Goal: Transaction & Acquisition: Purchase product/service

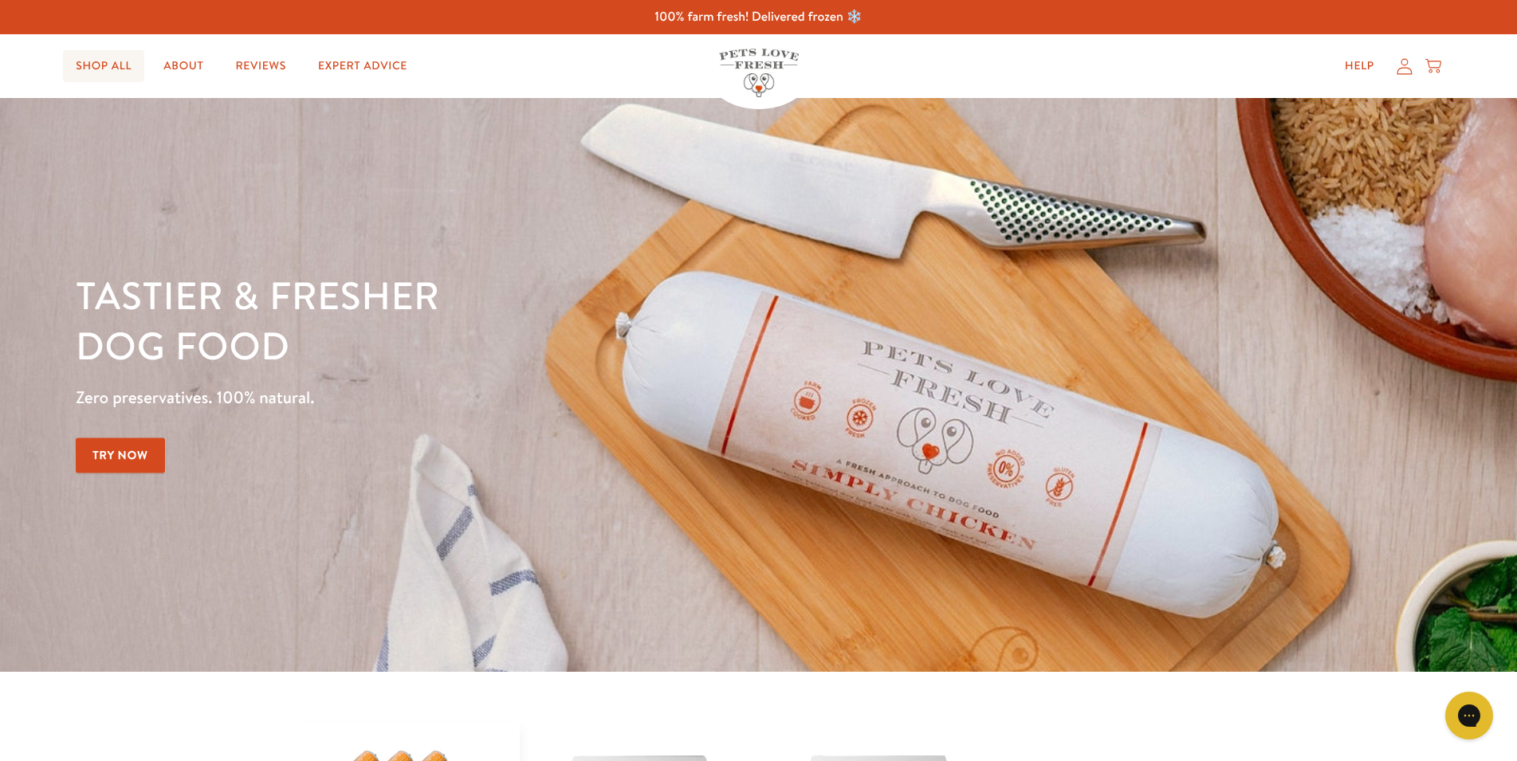
click at [116, 79] on link "Shop All" at bounding box center [103, 66] width 81 height 32
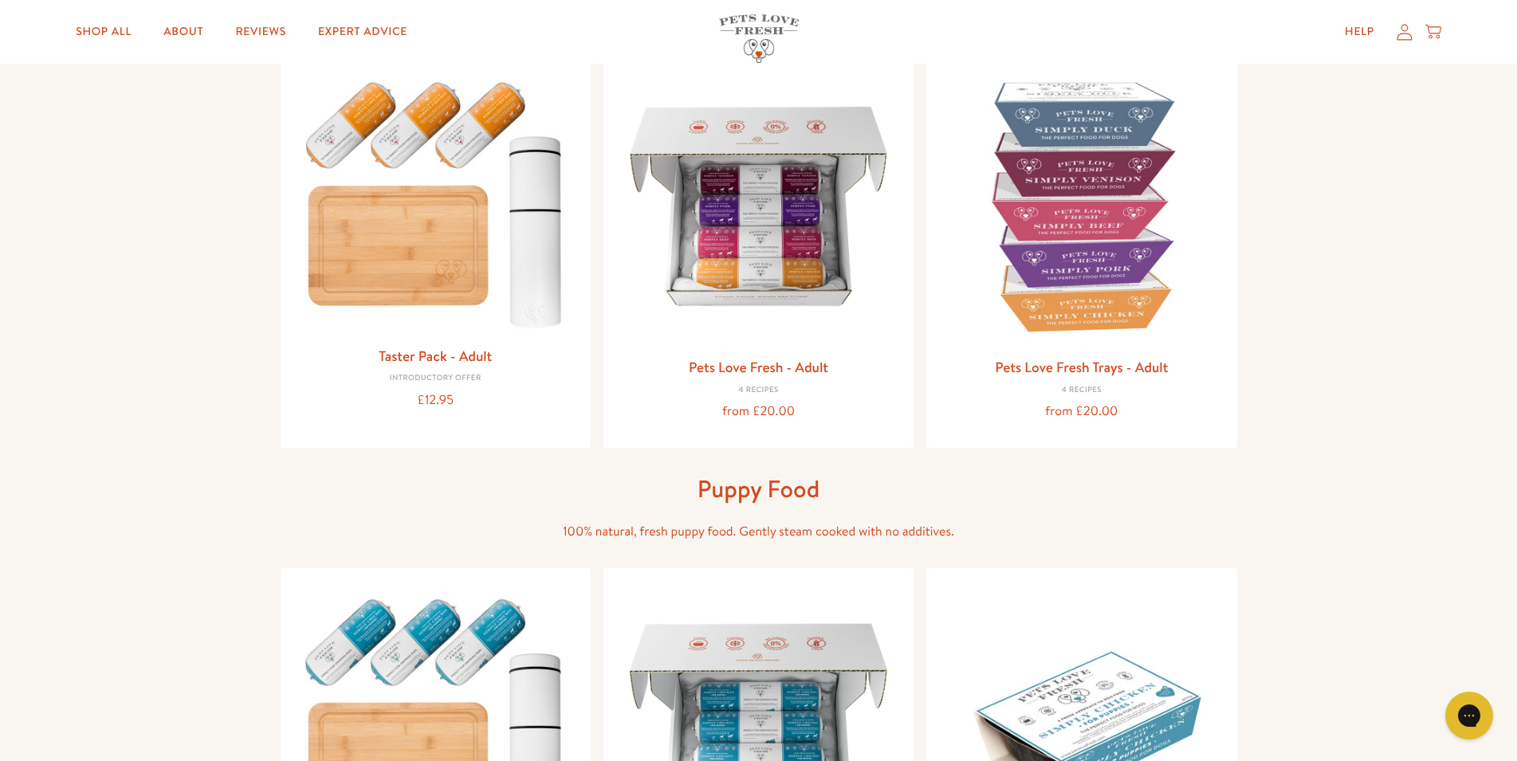
scroll to position [163, 0]
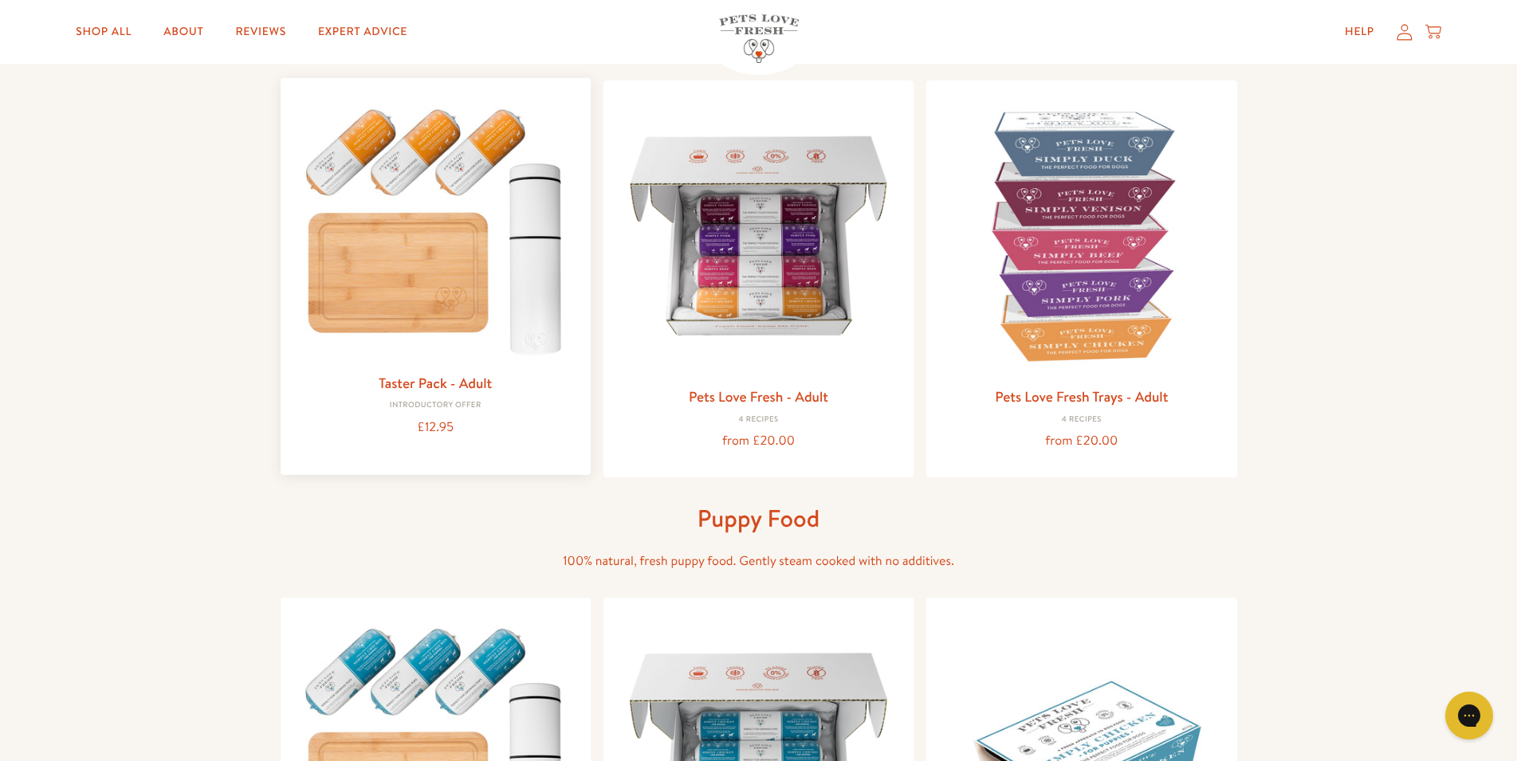
click at [486, 175] on img at bounding box center [435, 227] width 285 height 273
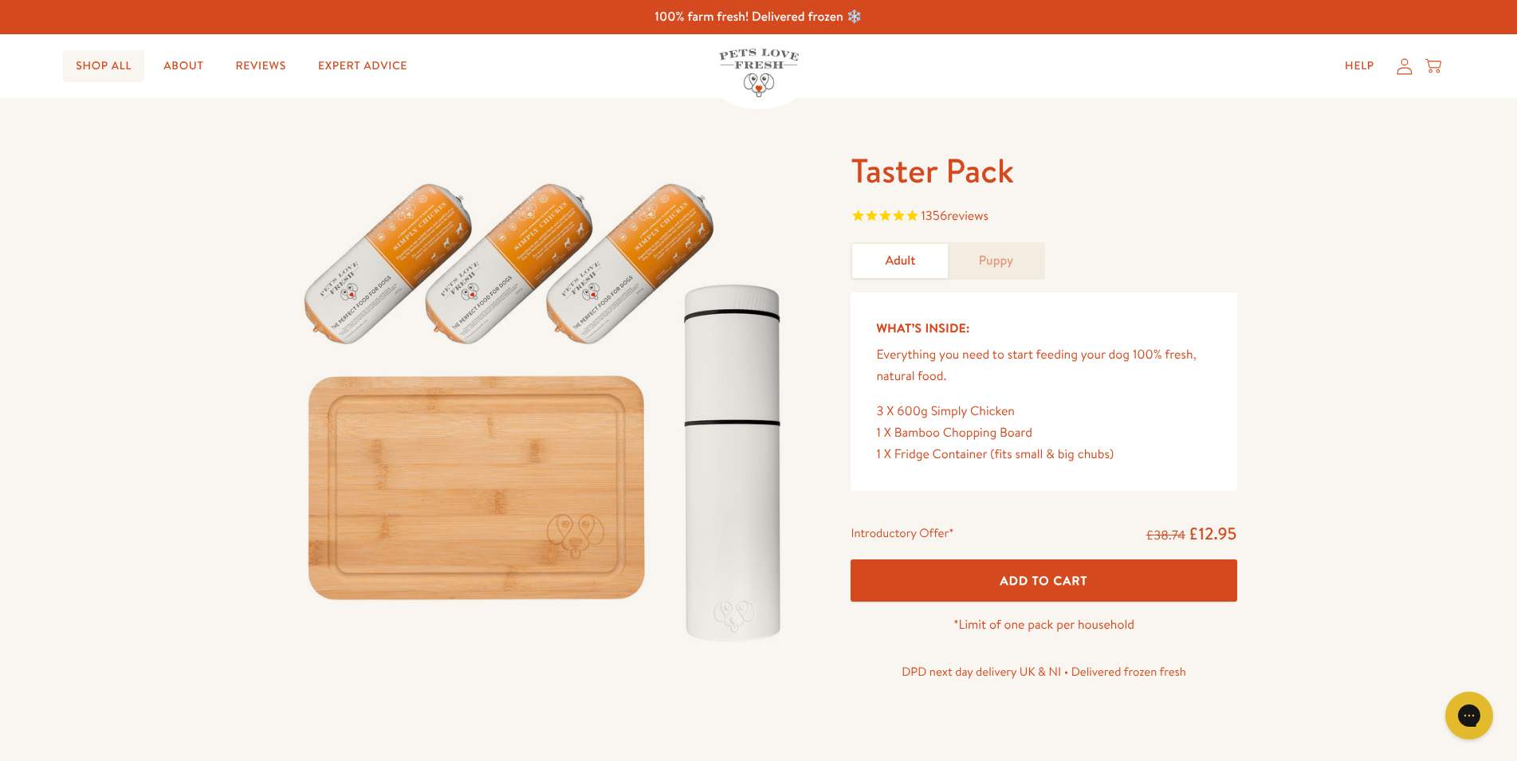
click at [115, 66] on link "Shop All" at bounding box center [103, 66] width 81 height 32
click at [192, 71] on link "About" at bounding box center [183, 66] width 65 height 32
click at [124, 77] on link "Shop All" at bounding box center [103, 66] width 81 height 32
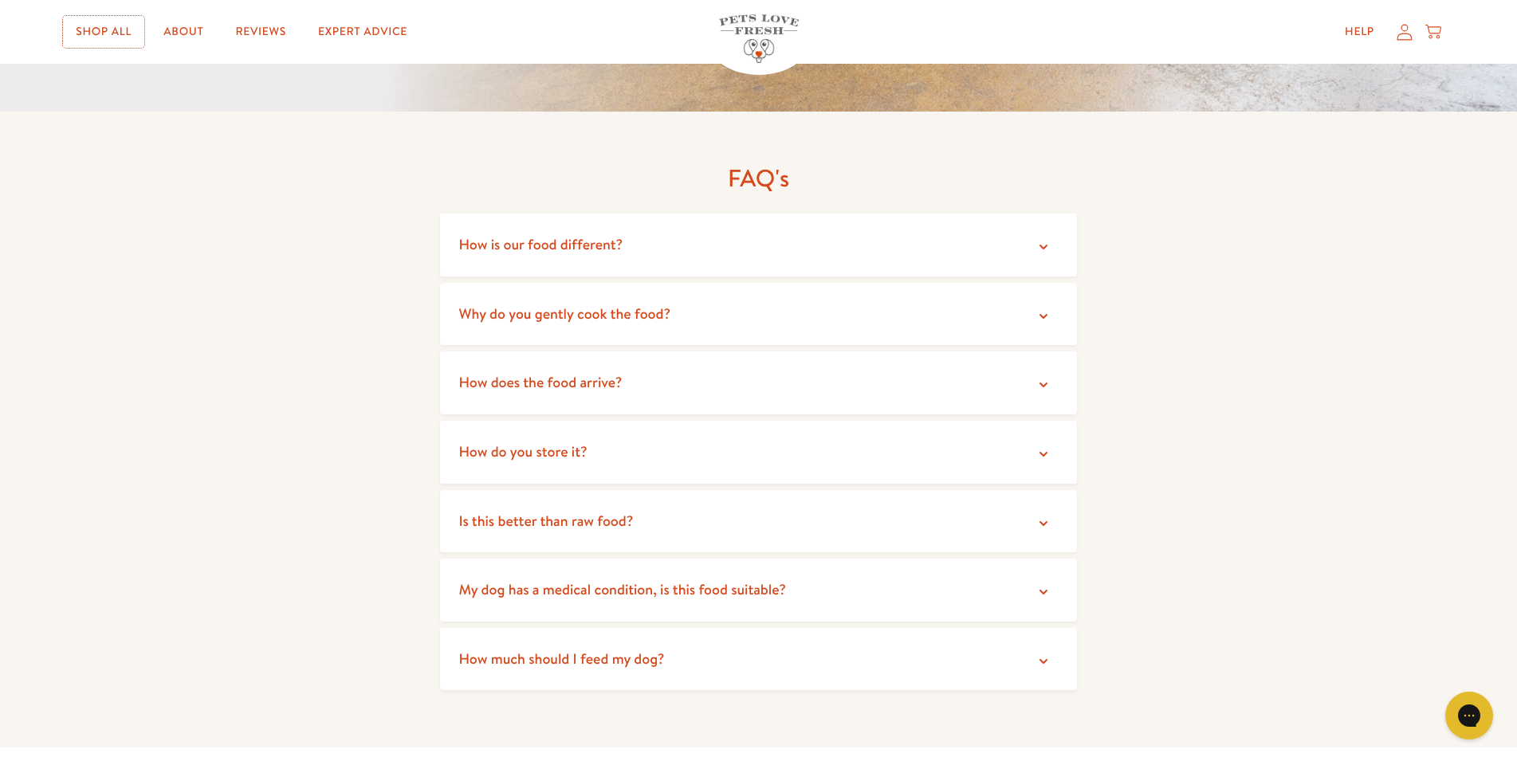
scroll to position [3009, 0]
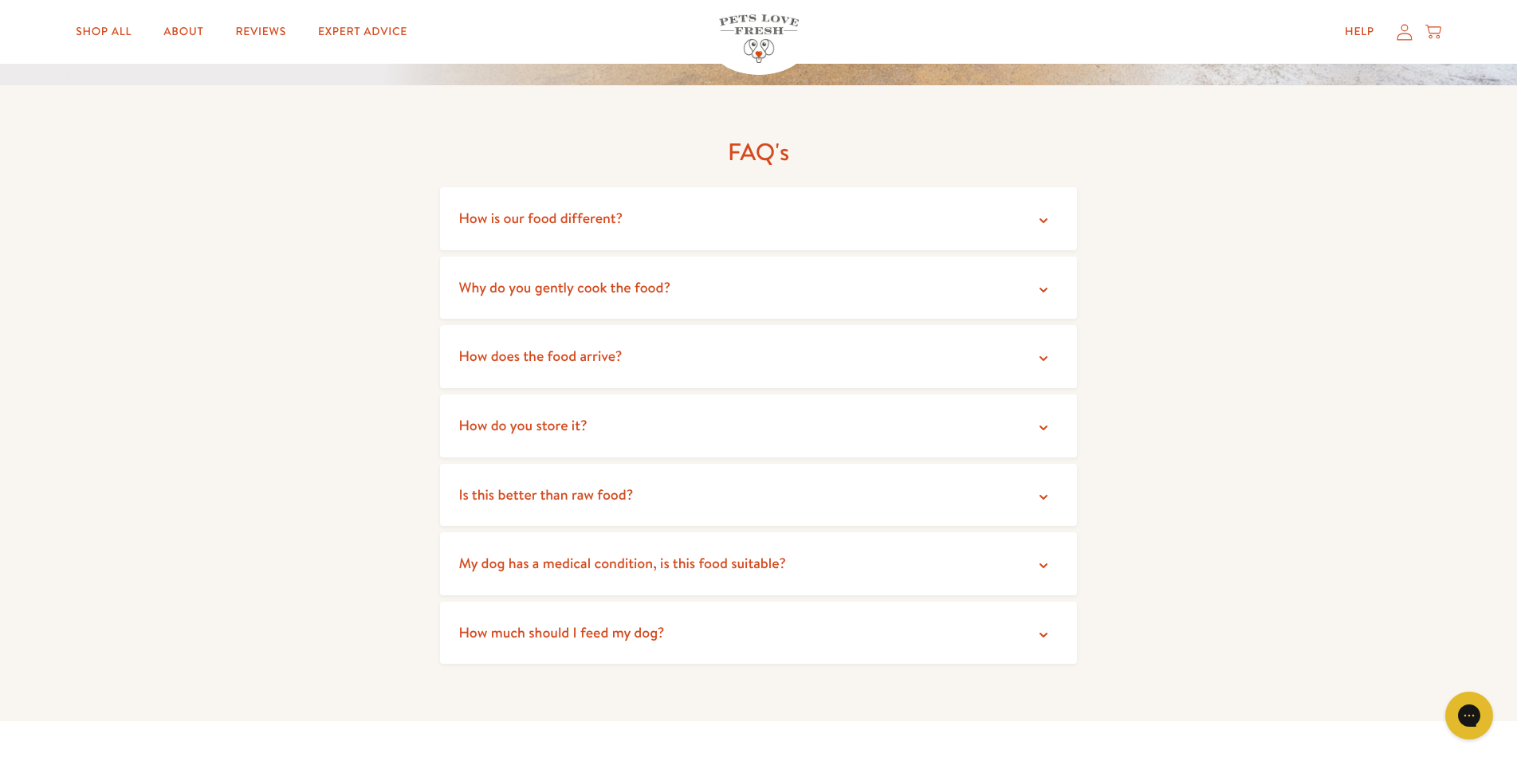
click at [643, 481] on summary "Is this better than raw food?" at bounding box center [759, 495] width 638 height 63
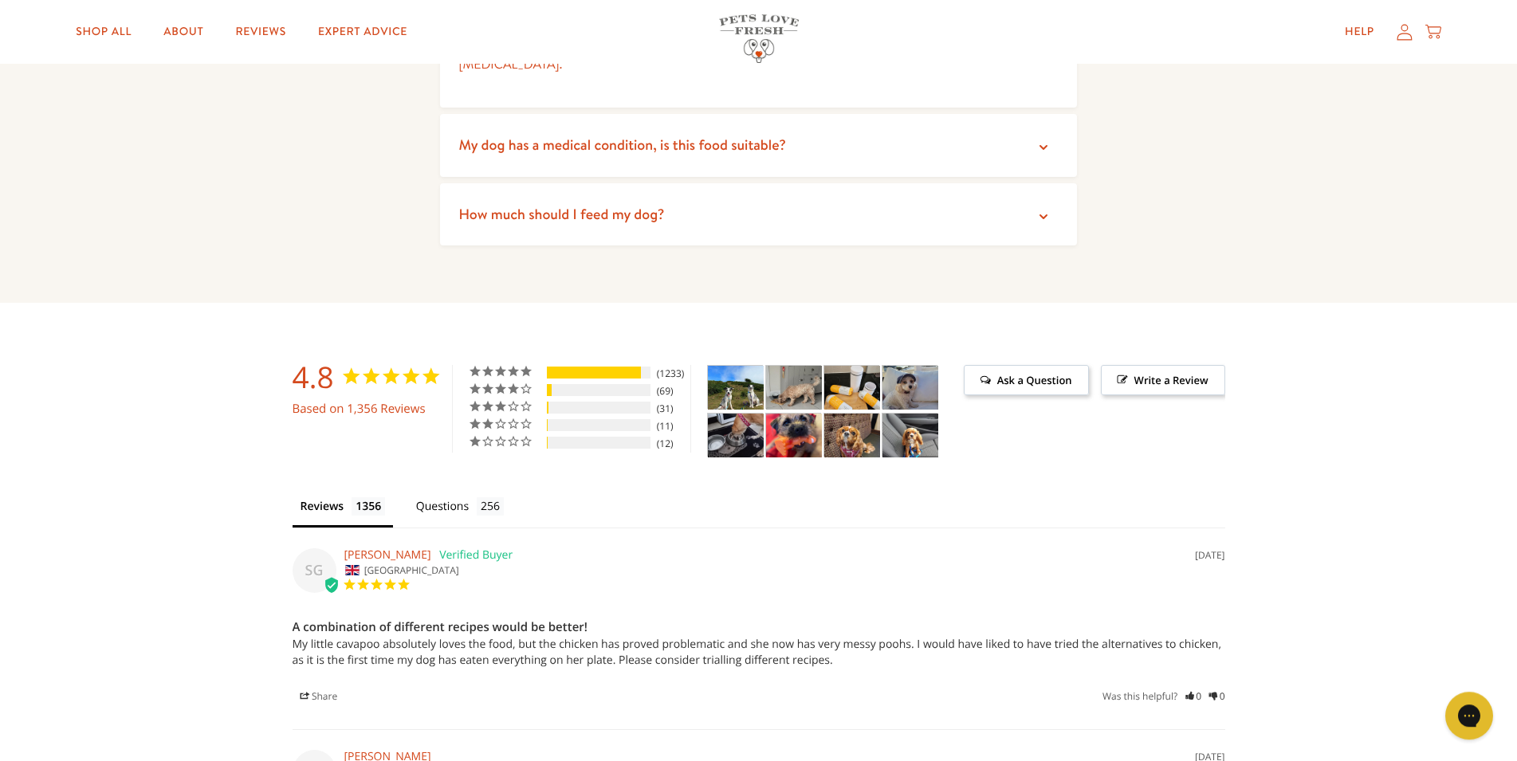
scroll to position [3578, 0]
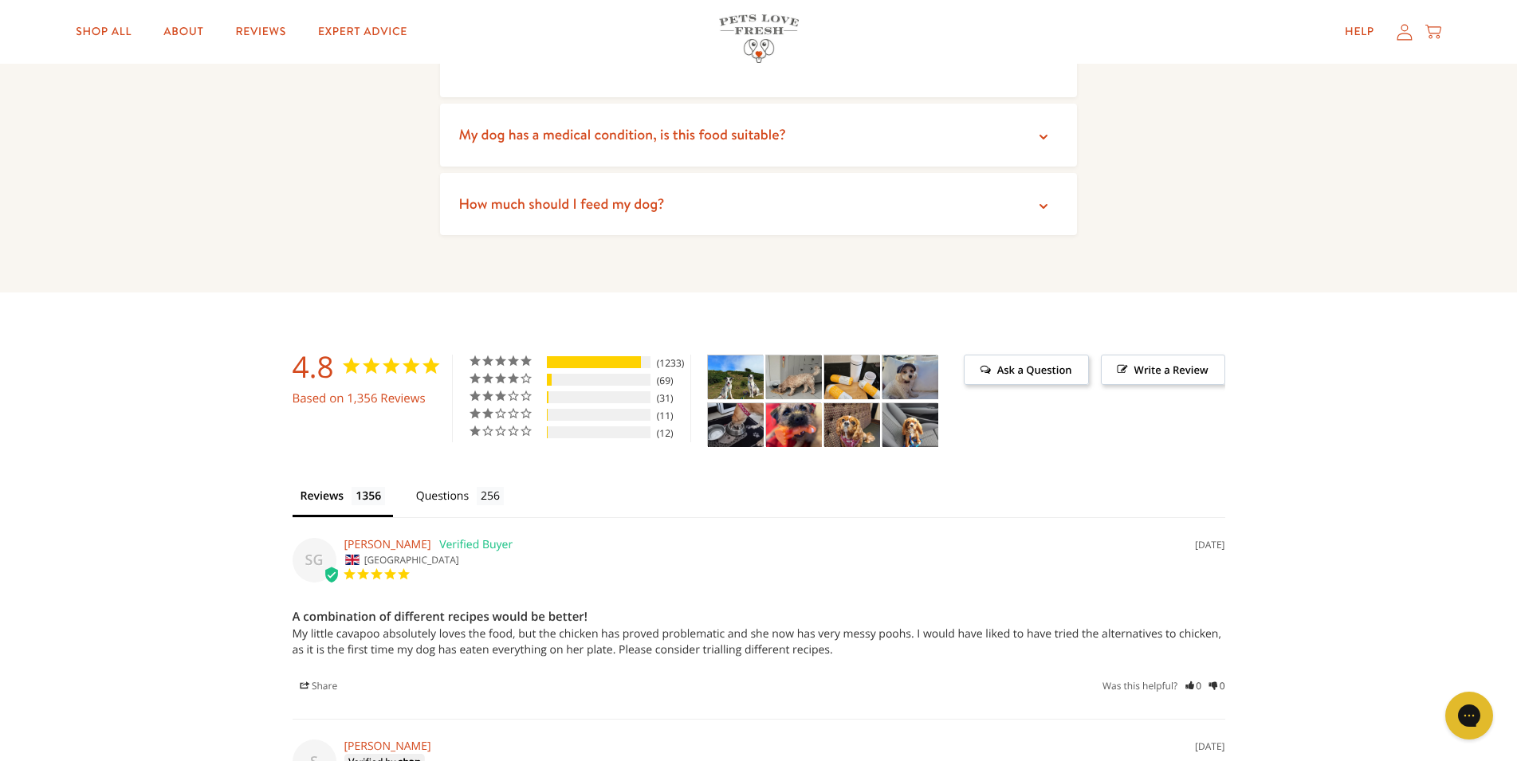
click at [566, 173] on summary "How much should I feed my dog?" at bounding box center [759, 204] width 638 height 63
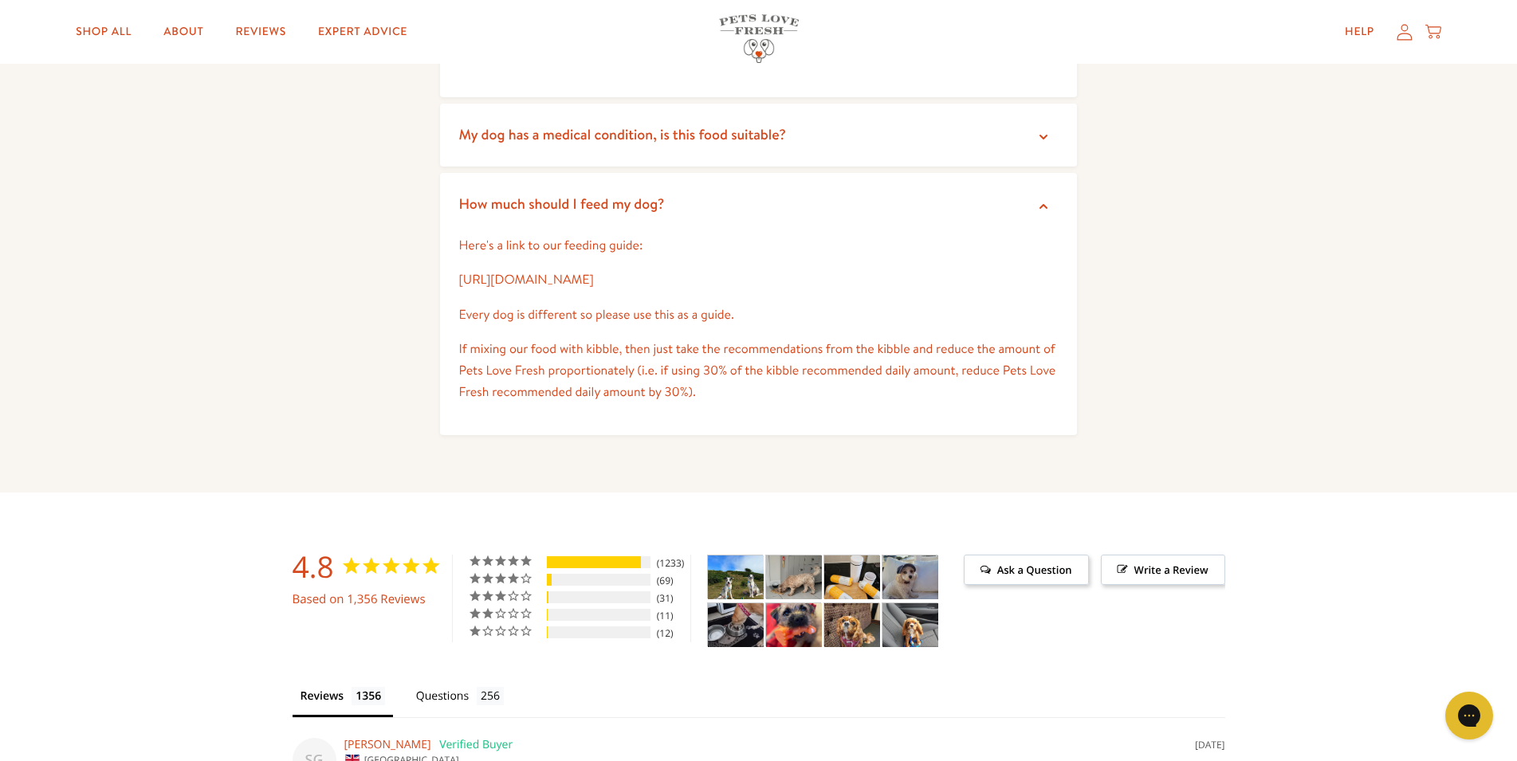
click at [580, 271] on link "[URL][DOMAIN_NAME]" at bounding box center [526, 280] width 135 height 18
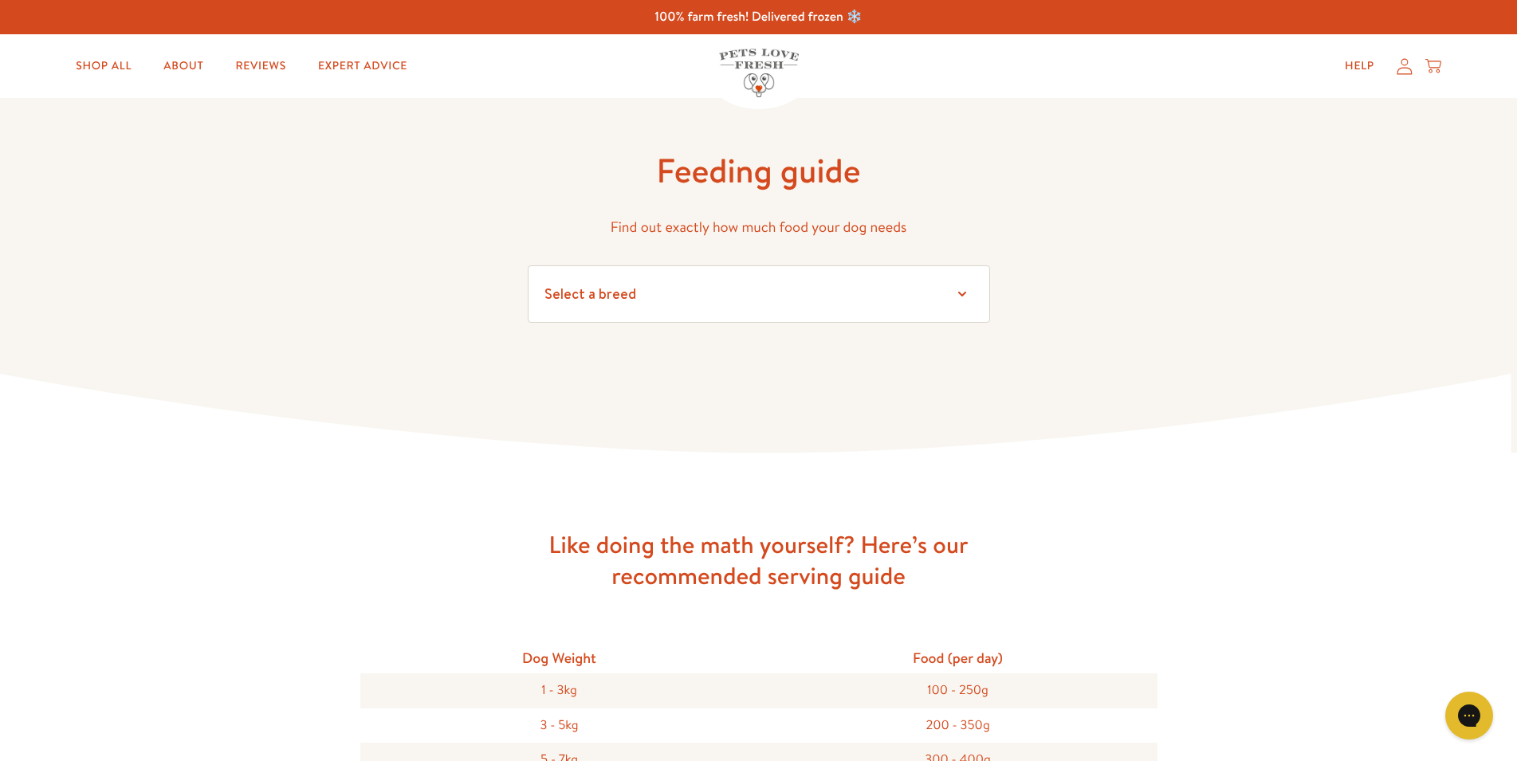
select select "6"
click option "Shih tzu" at bounding box center [0, 0] width 0 height 0
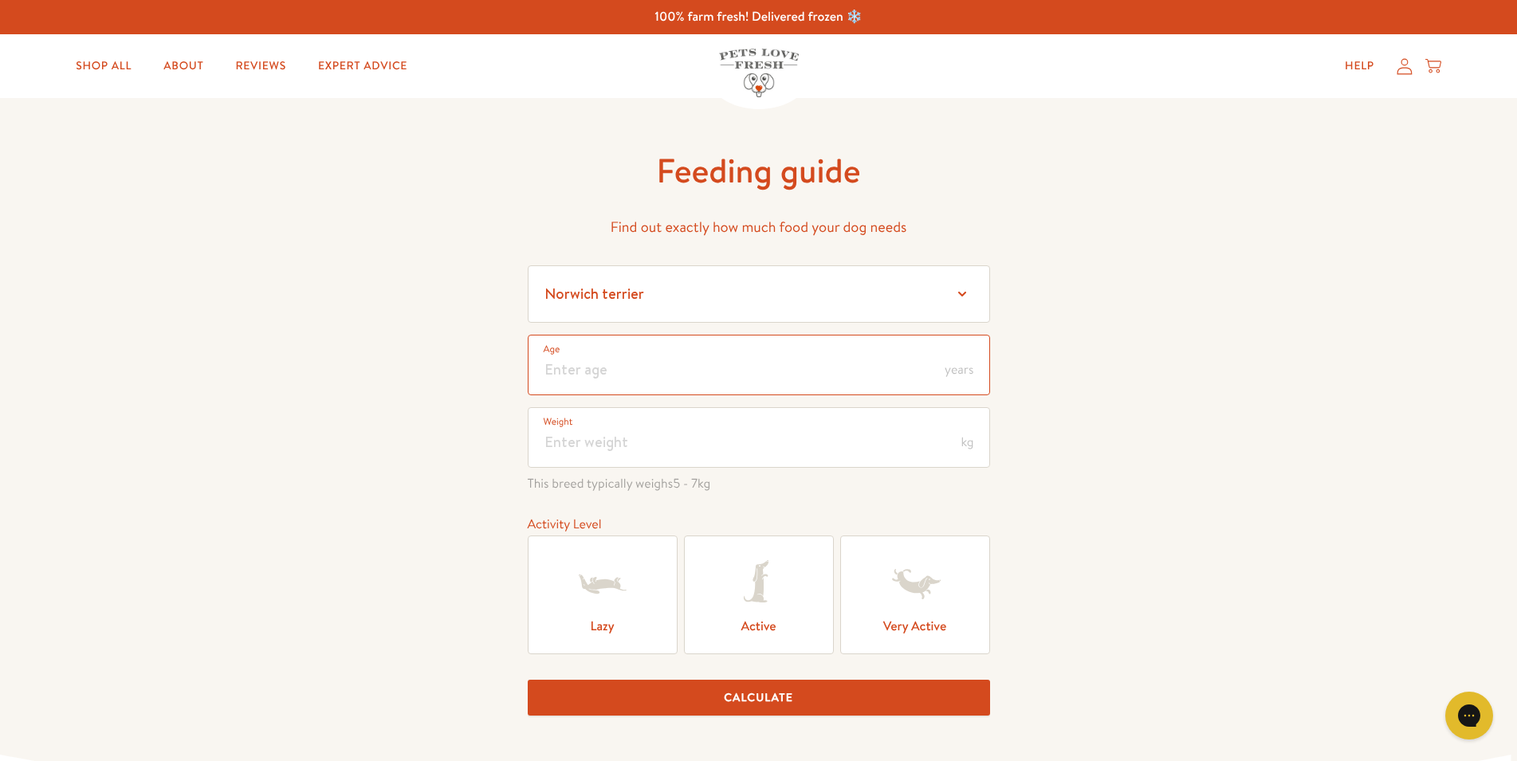
click at [674, 385] on input "number" at bounding box center [759, 365] width 462 height 61
type input "111"
click at [583, 372] on input "number" at bounding box center [759, 365] width 462 height 61
click at [618, 436] on input "number" at bounding box center [759, 437] width 462 height 61
type input "8.8"
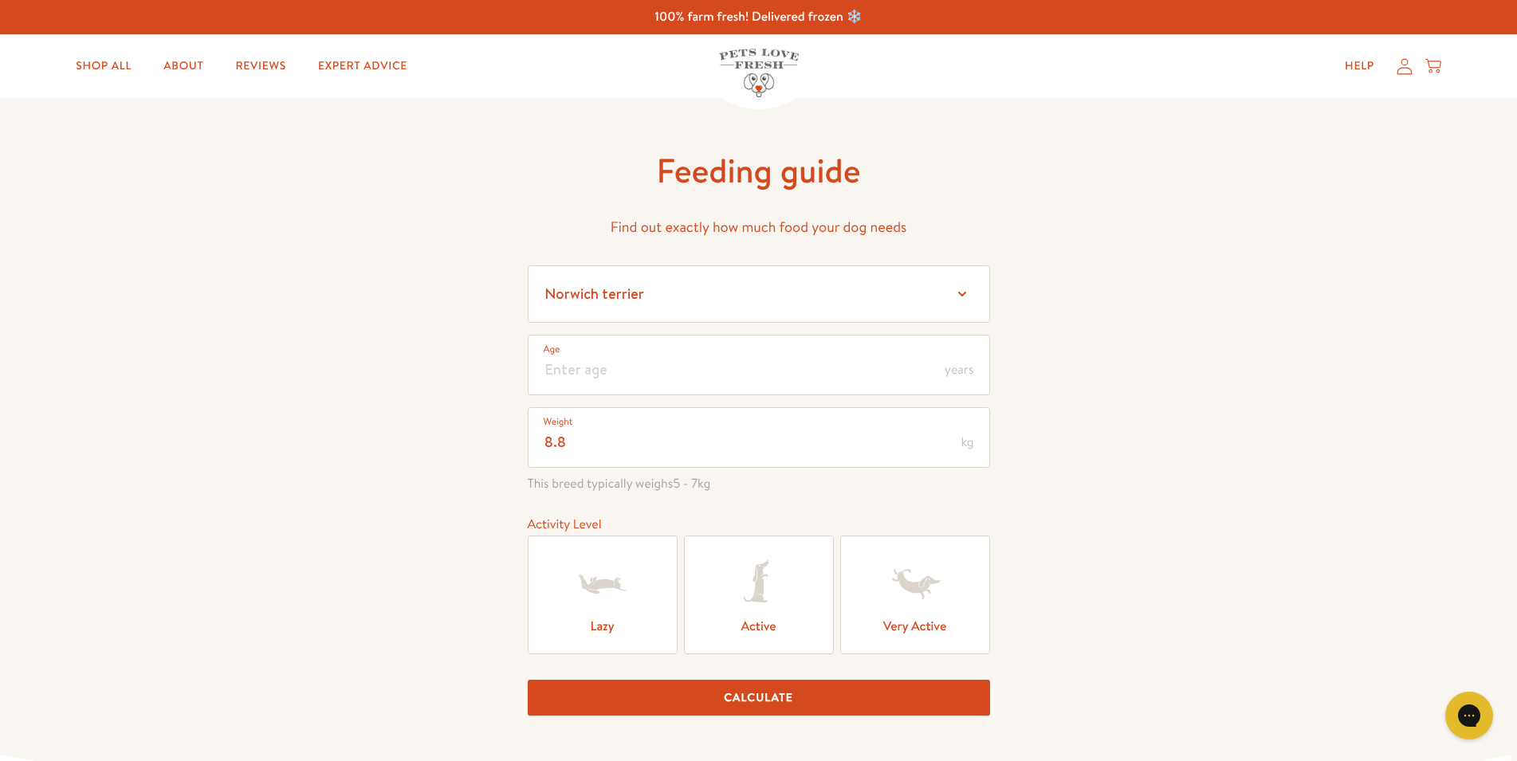
click at [643, 649] on label "Lazy" at bounding box center [603, 595] width 150 height 119
click at [0, 0] on input "Lazy" at bounding box center [0, 0] width 0 height 0
drag, startPoint x: 740, startPoint y: 712, endPoint x: 761, endPoint y: 709, distance: 21.8
click at [741, 711] on button "Calculate" at bounding box center [759, 698] width 462 height 36
drag, startPoint x: 614, startPoint y: 371, endPoint x: 525, endPoint y: 382, distance: 89.2
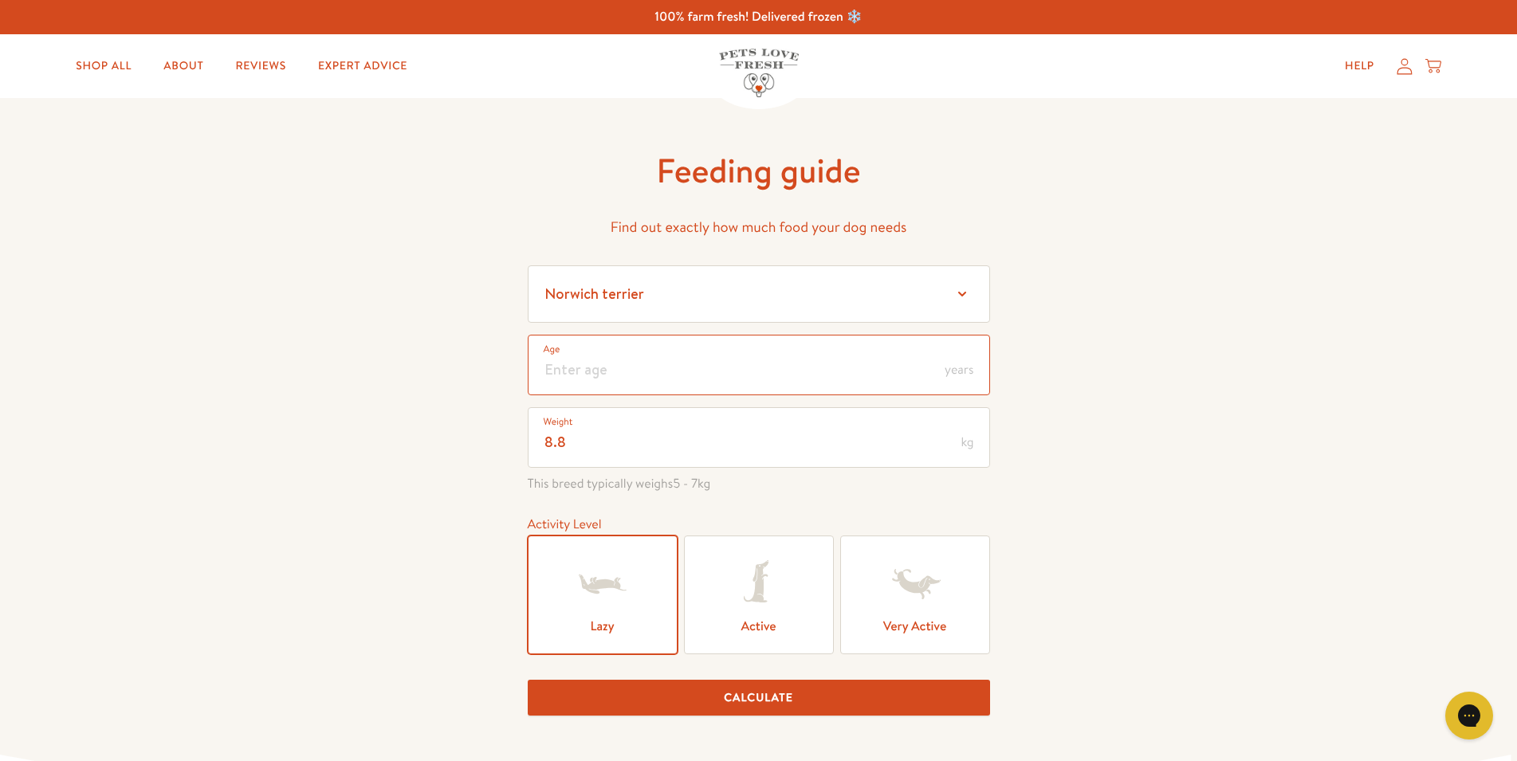
click at [528, 382] on input "number" at bounding box center [759, 365] width 462 height 61
type input "1"
click at [1056, 424] on div "Feeding guide Find out exactly how much food your dog needs Select a breed Affe…" at bounding box center [758, 466] width 1517 height 736
click at [946, 376] on input "1" at bounding box center [759, 365] width 462 height 61
click at [965, 376] on span "years" at bounding box center [959, 370] width 29 height 13
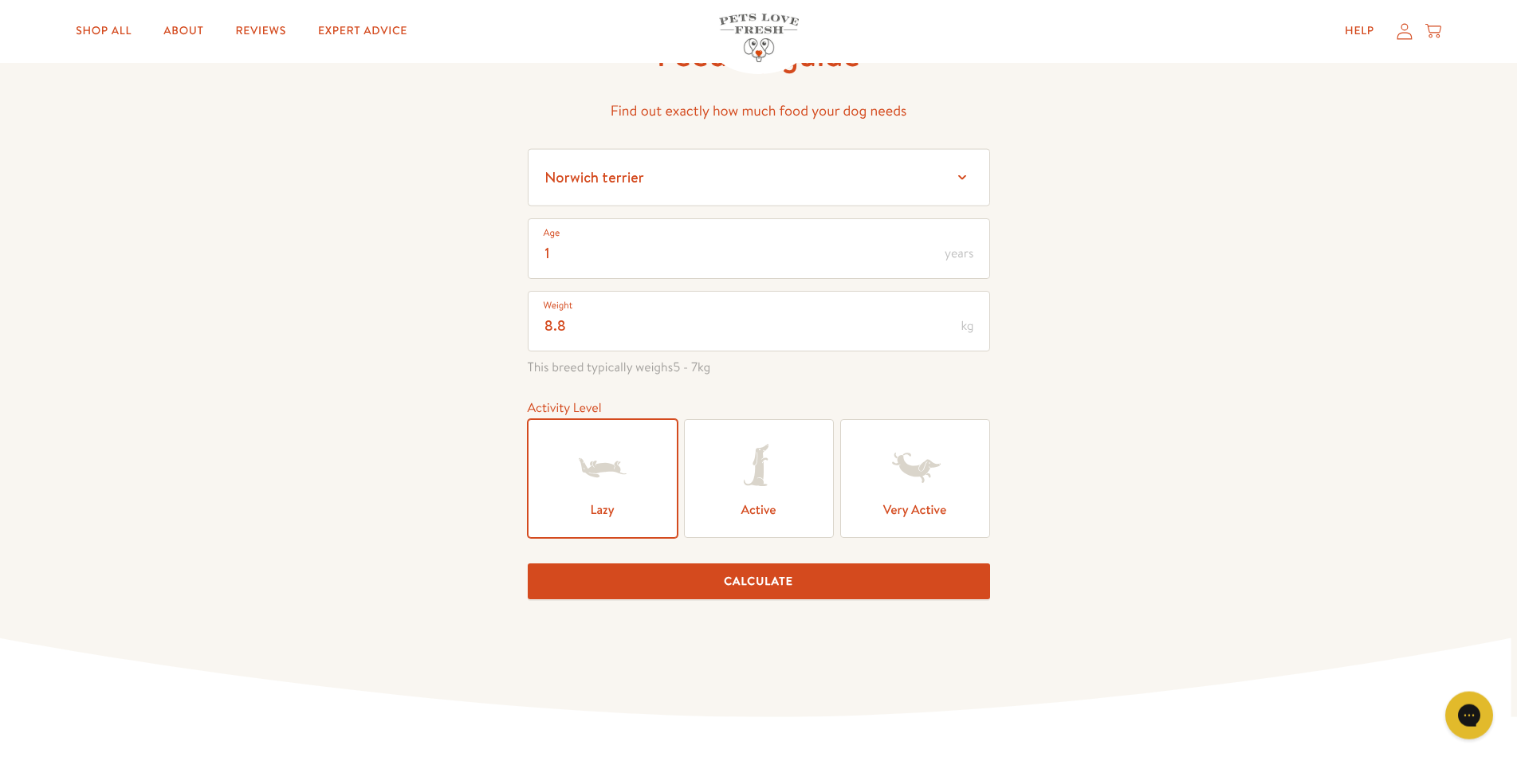
scroll to position [244, 0]
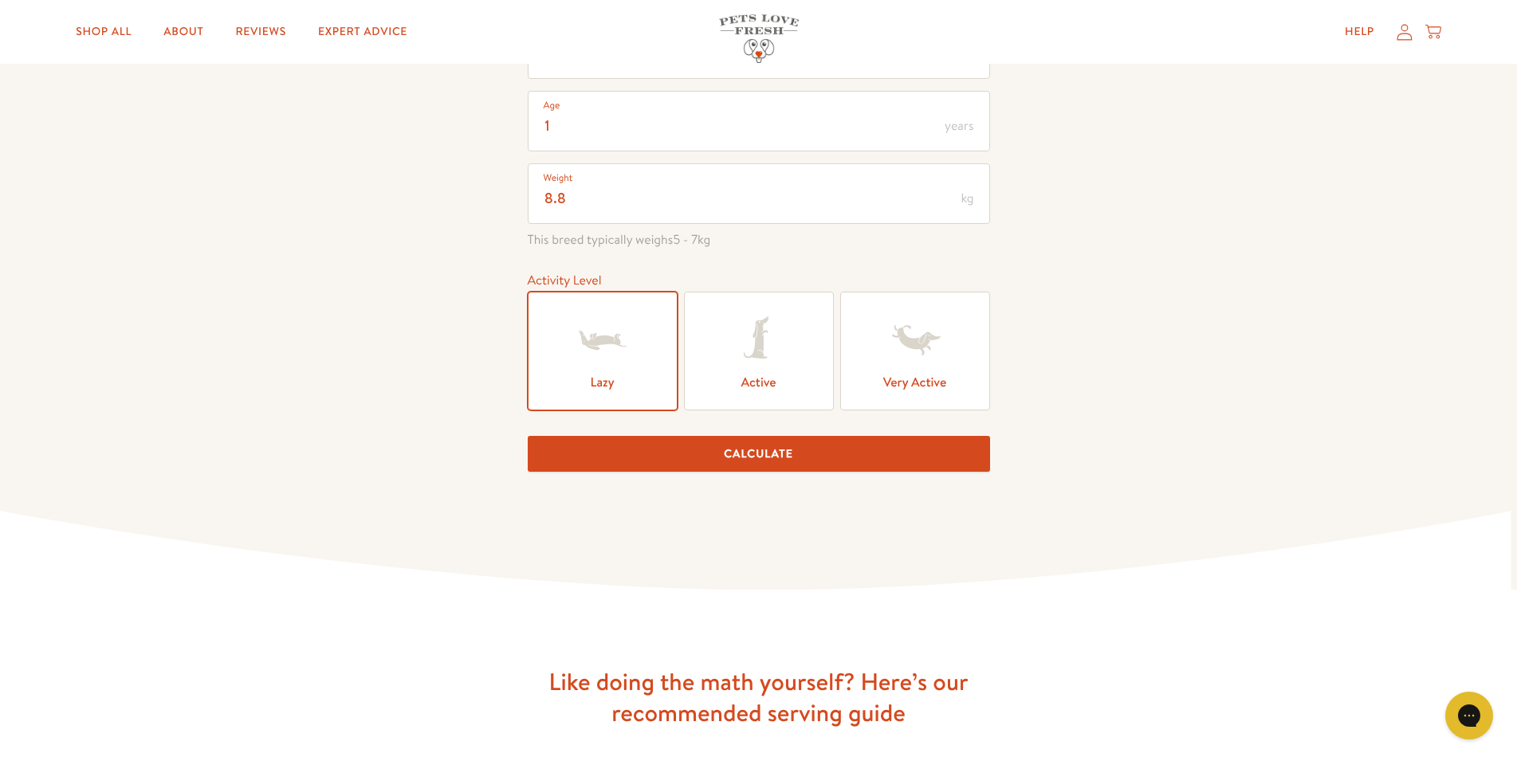
click at [792, 462] on button "Calculate" at bounding box center [759, 454] width 462 height 36
drag, startPoint x: 525, startPoint y: 203, endPoint x: 487, endPoint y: 203, distance: 38.3
click at [528, 203] on input "8.8" at bounding box center [759, 193] width 462 height 61
type input "9"
click at [760, 470] on button "Calculate" at bounding box center [759, 454] width 462 height 36
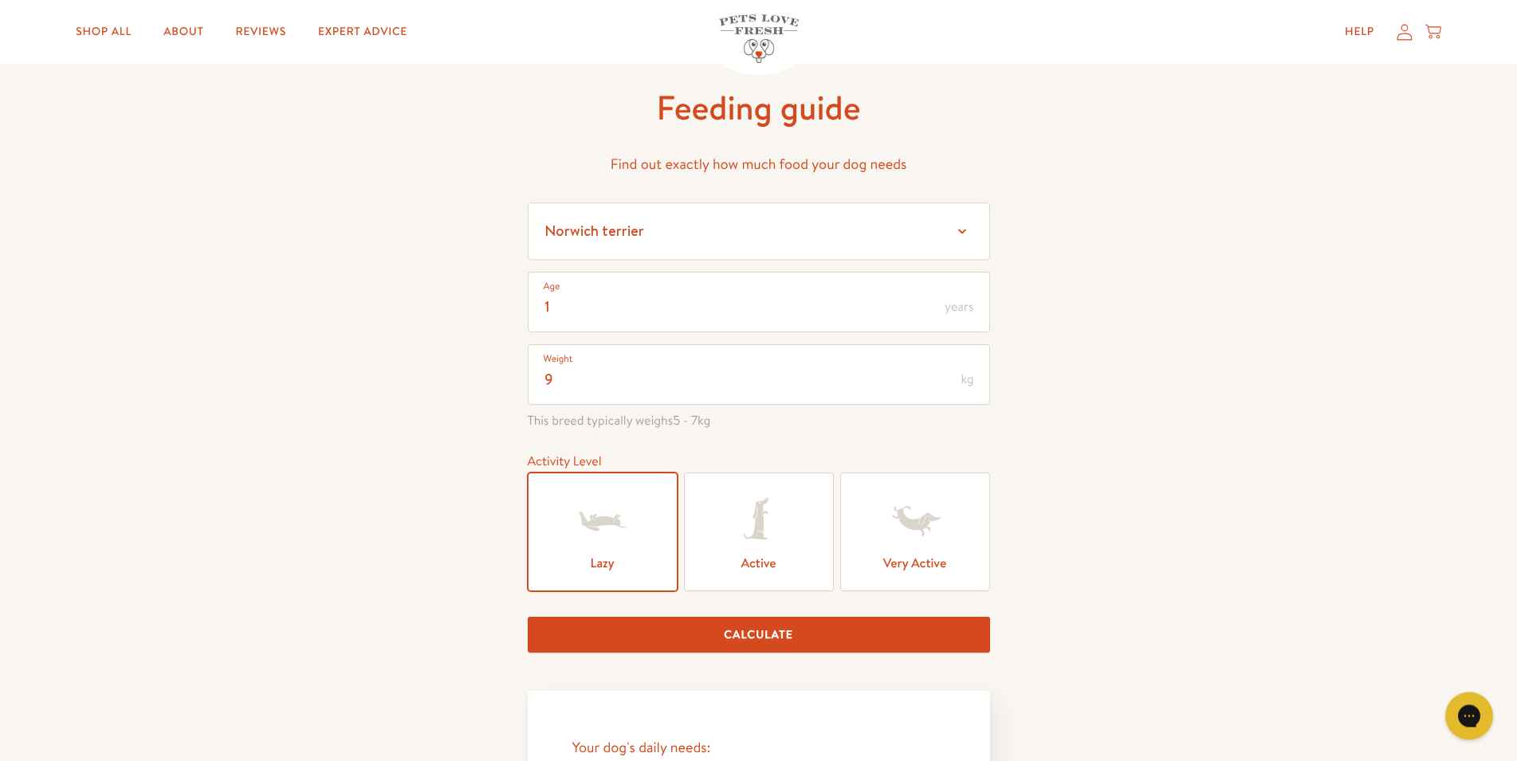
scroll to position [0, 0]
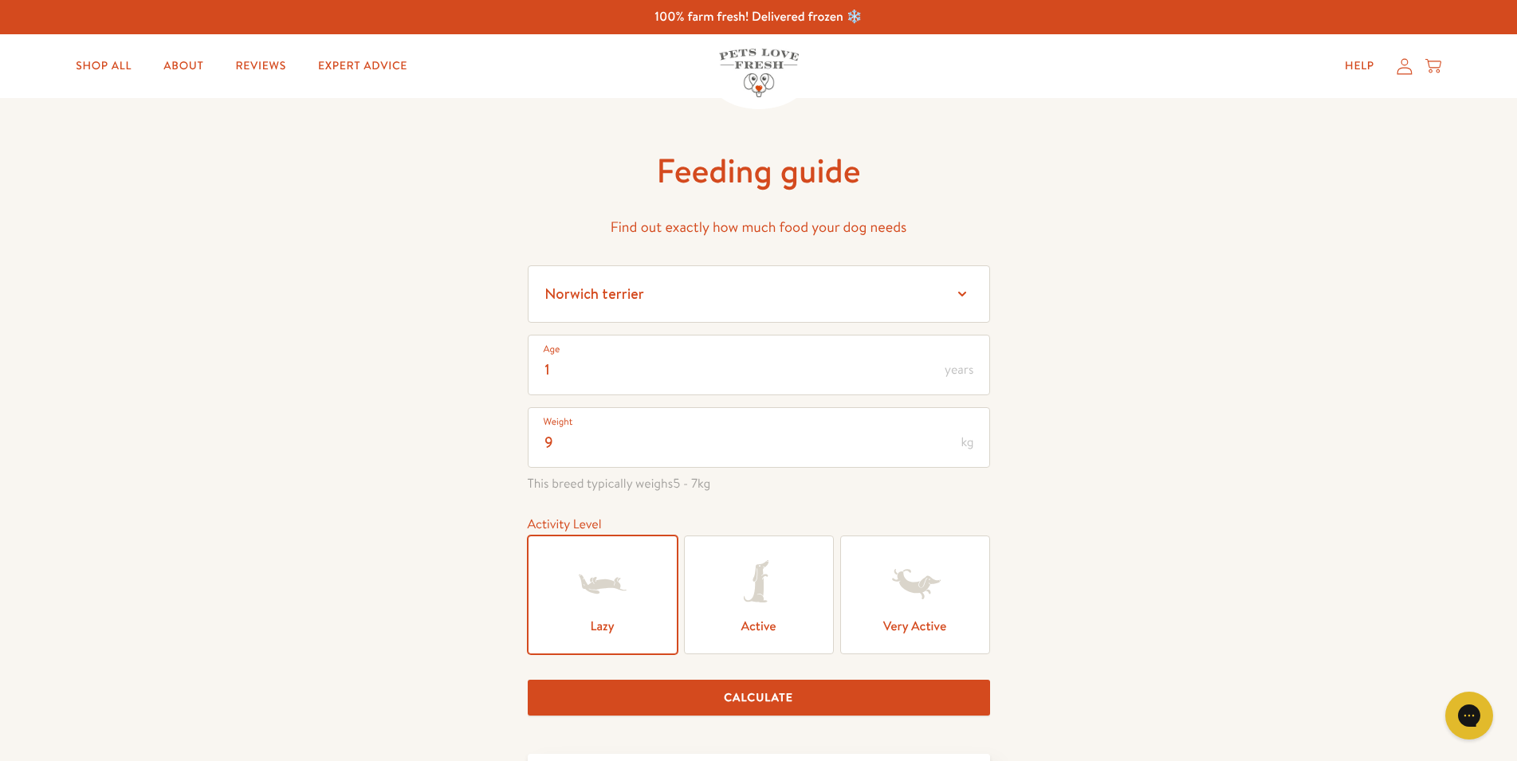
click at [145, 69] on ul "Shop All About Reviews Expert Advice" at bounding box center [391, 66] width 663 height 32
click at [125, 67] on link "Shop All" at bounding box center [103, 66] width 81 height 32
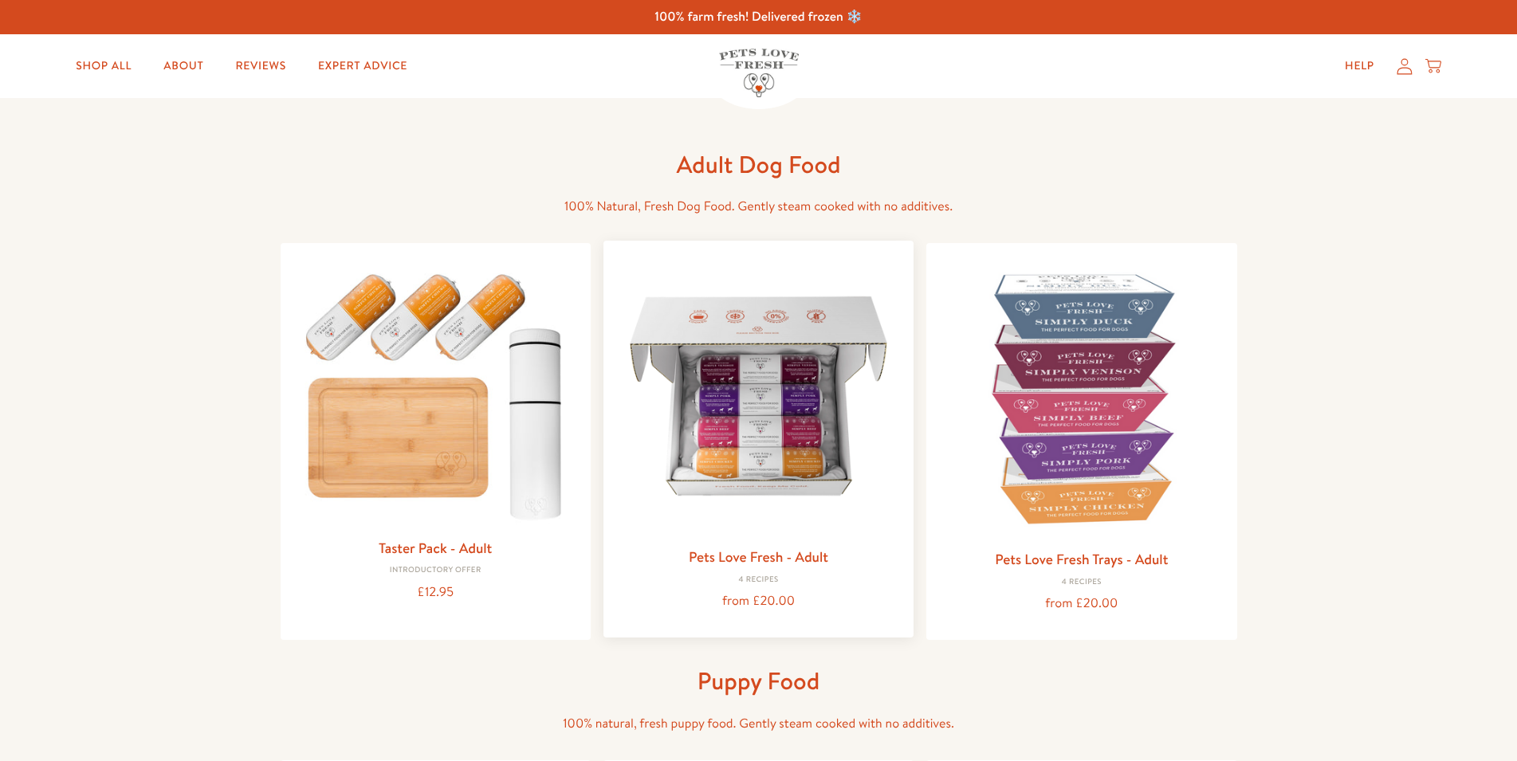
click at [765, 384] on img at bounding box center [758, 396] width 285 height 285
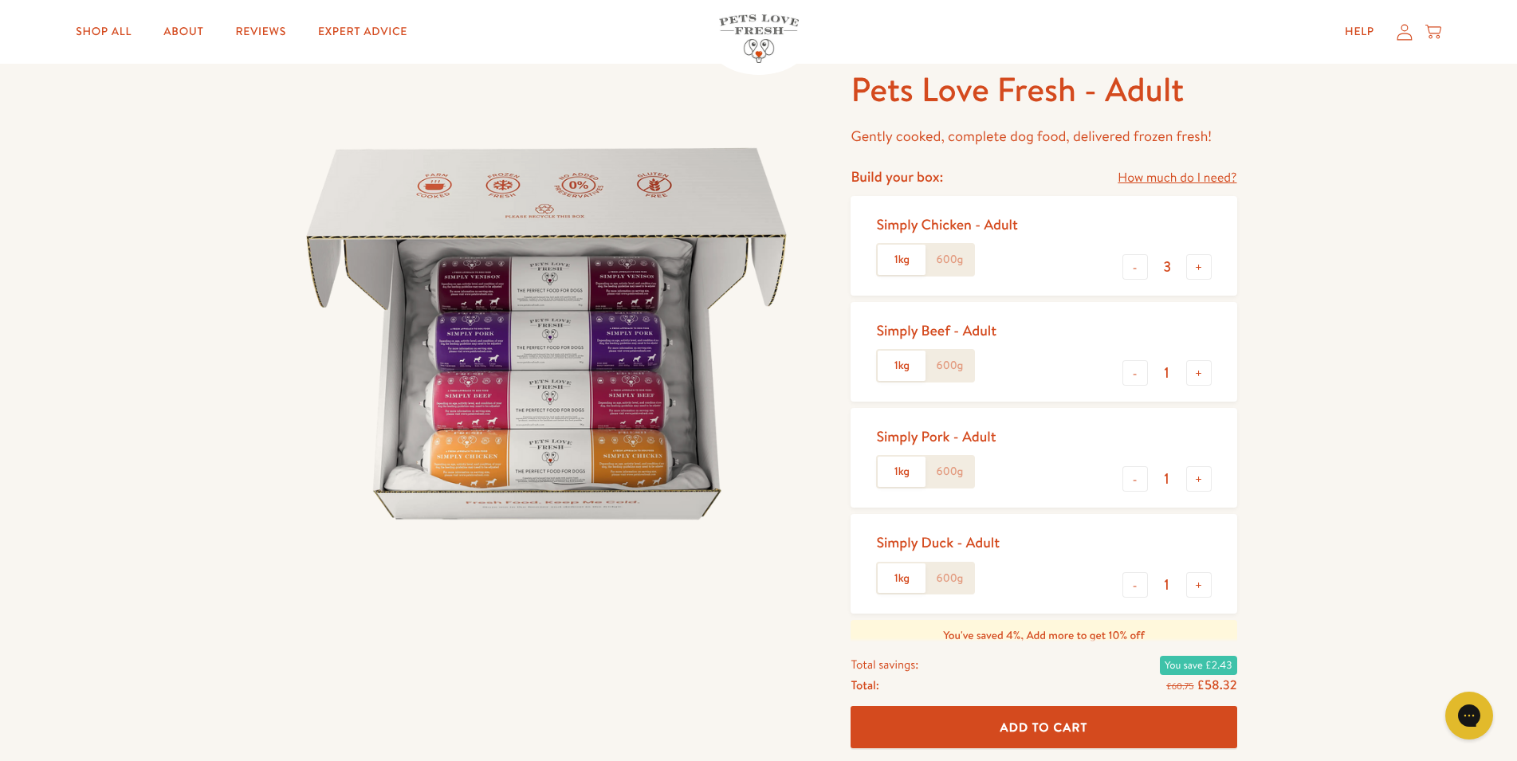
click at [944, 262] on label "600g" at bounding box center [950, 260] width 48 height 30
click at [0, 0] on input "600g" at bounding box center [0, 0] width 0 height 0
click at [956, 373] on label "600g" at bounding box center [950, 366] width 48 height 30
click at [0, 0] on input "600g" at bounding box center [0, 0] width 0 height 0
click at [950, 479] on label "600g" at bounding box center [950, 472] width 48 height 30
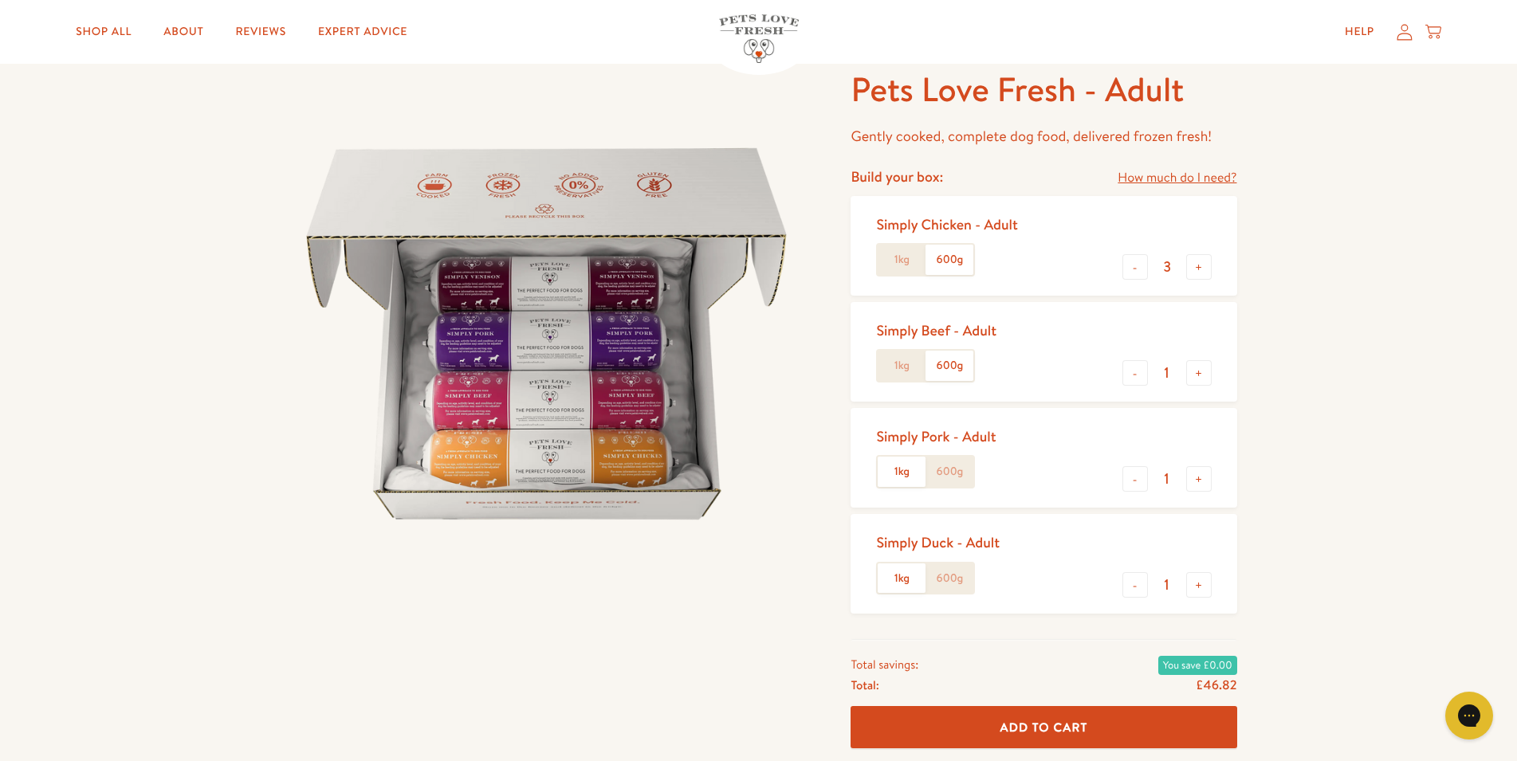
click at [0, 0] on input "600g" at bounding box center [0, 0] width 0 height 0
click at [1127, 268] on button "-" at bounding box center [1136, 267] width 26 height 26
type input "1"
click at [1135, 586] on button "-" at bounding box center [1136, 585] width 26 height 26
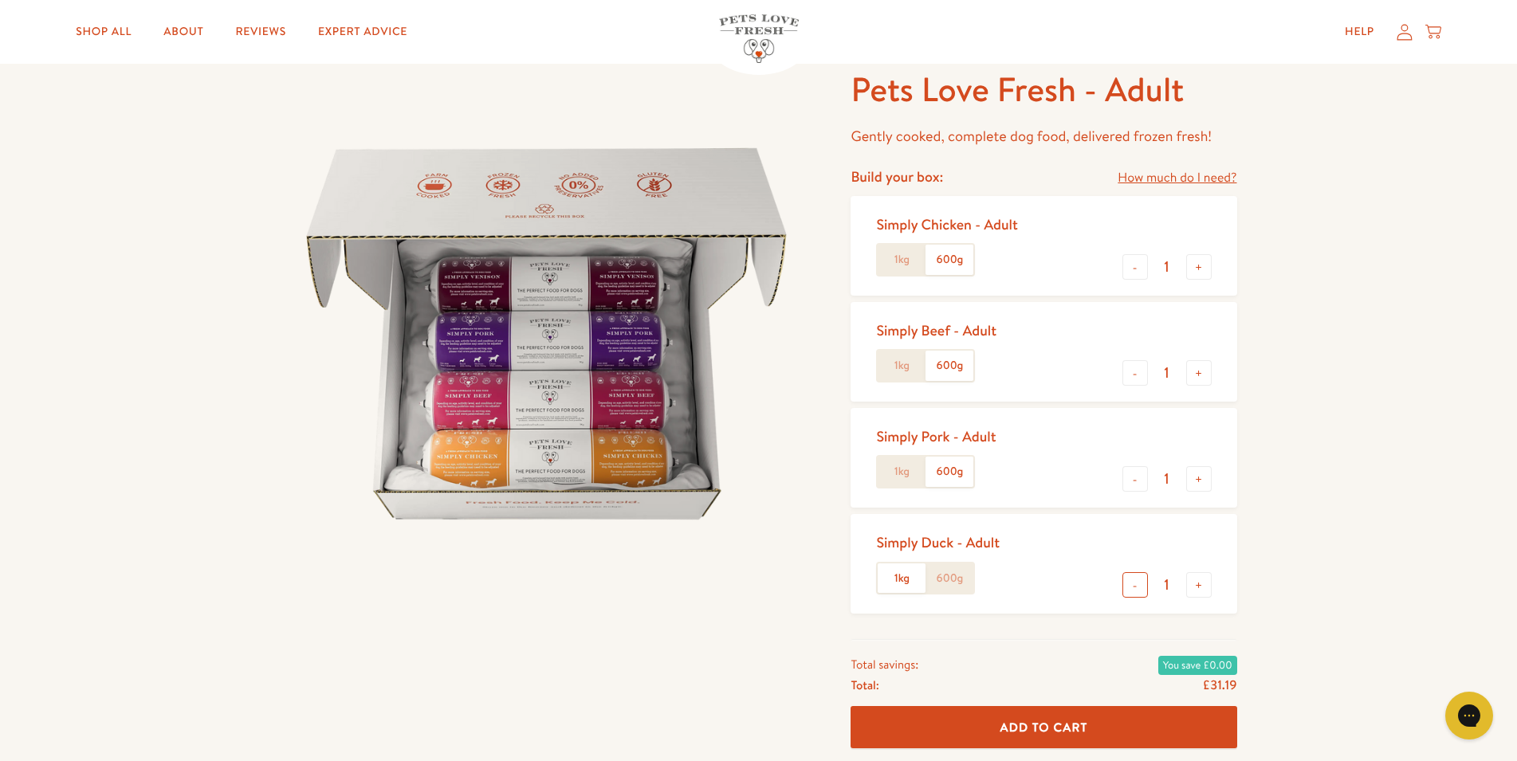
type input "0"
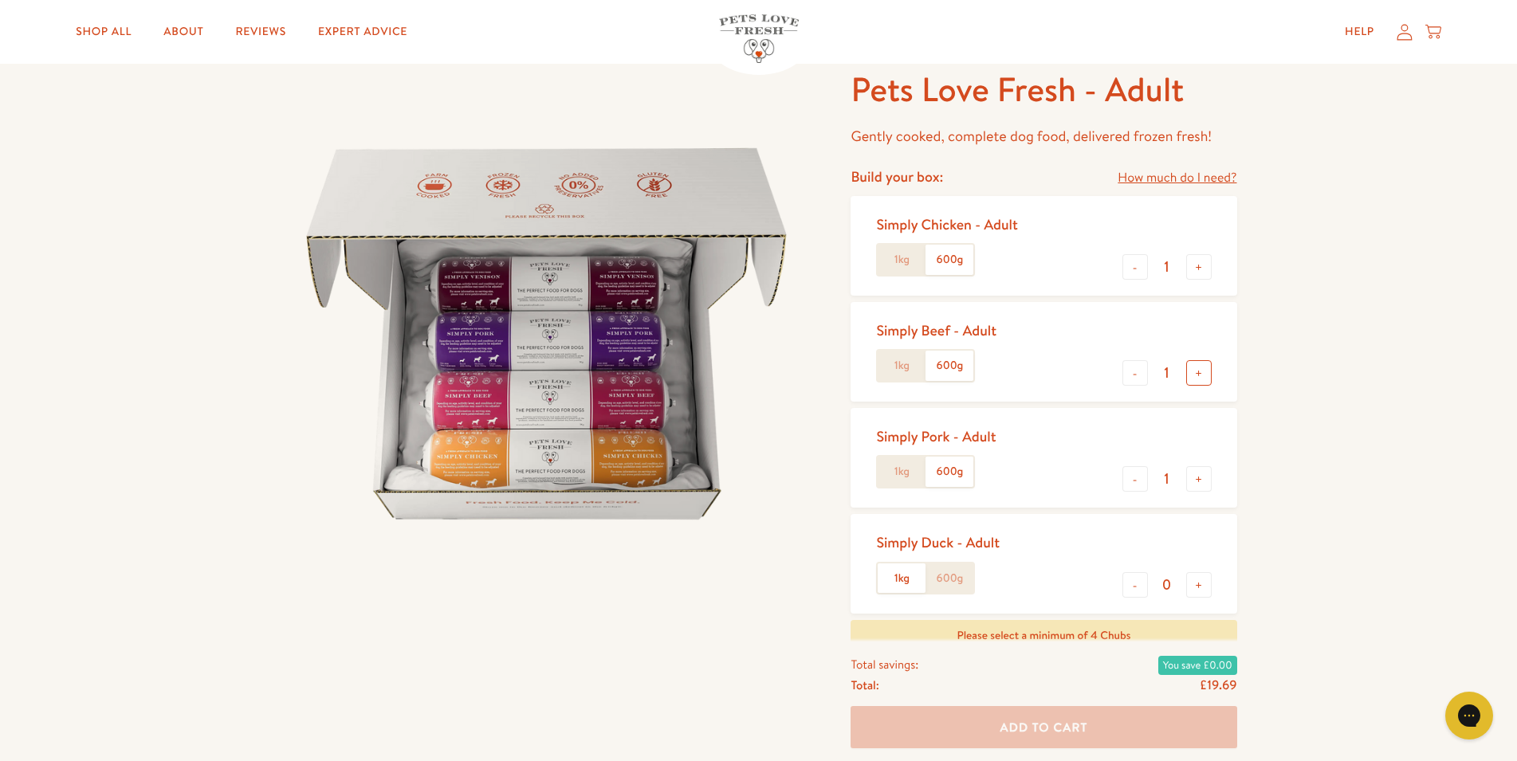
click at [1192, 377] on button "+" at bounding box center [1199, 373] width 26 height 26
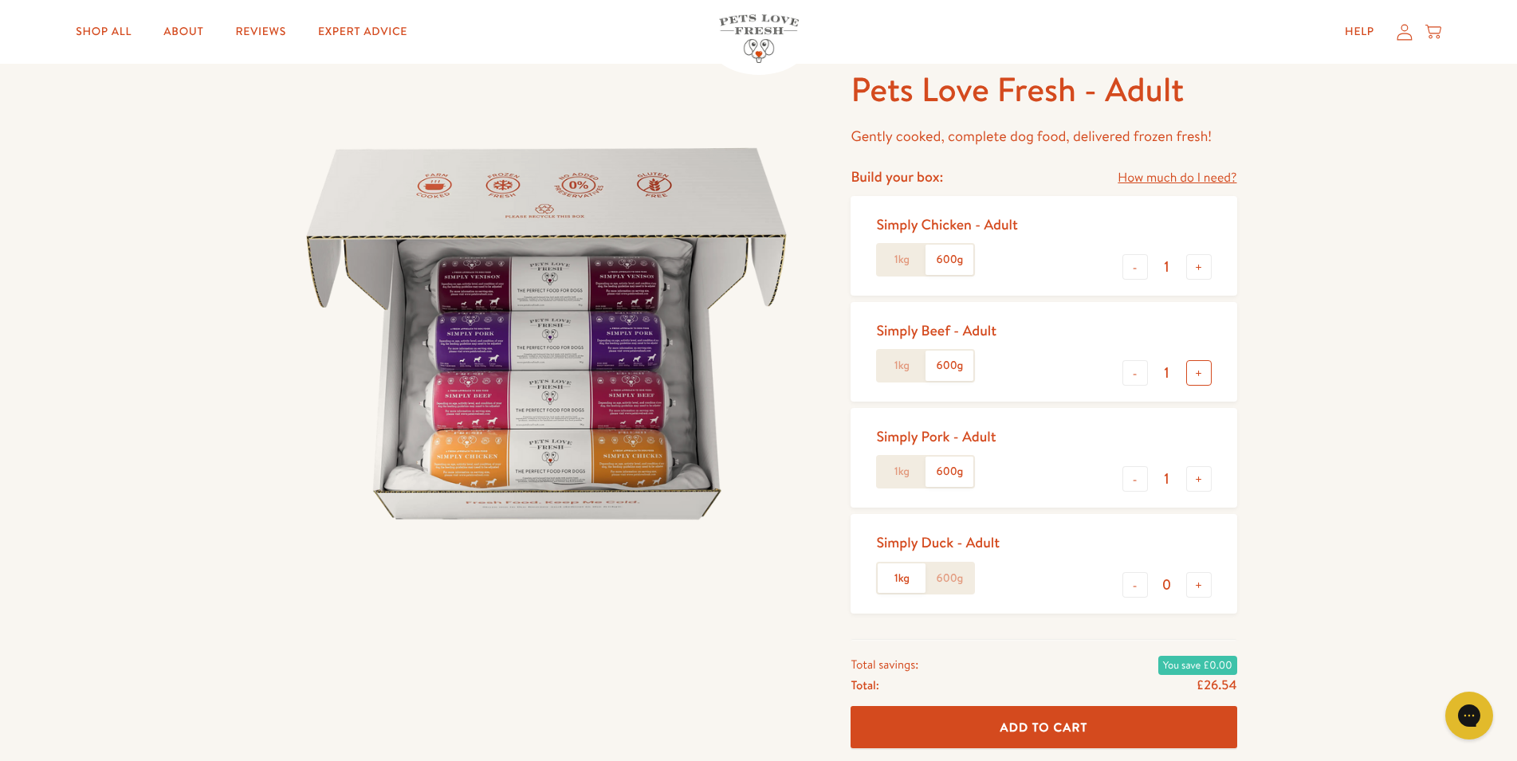
type input "2"
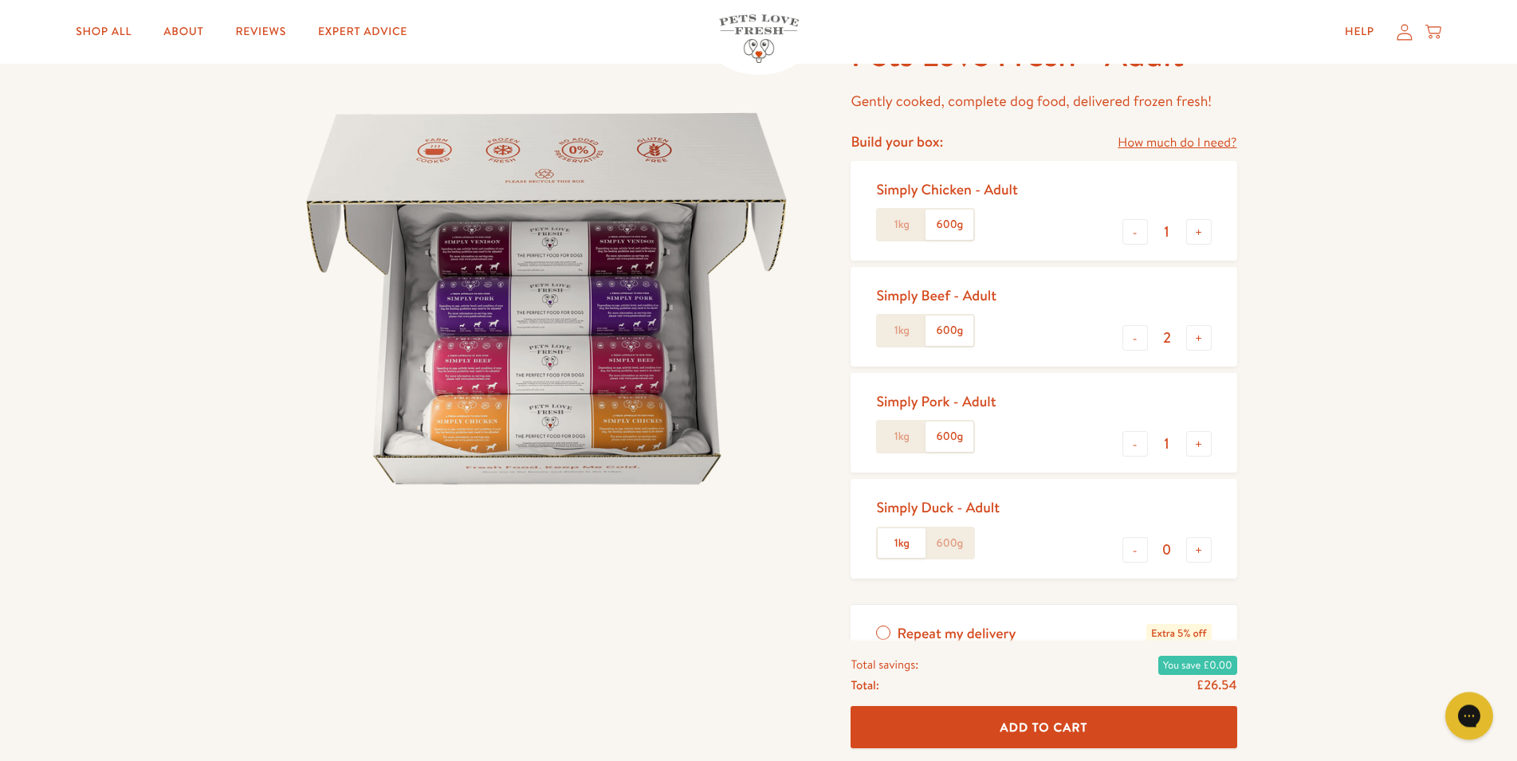
scroll to position [163, 0]
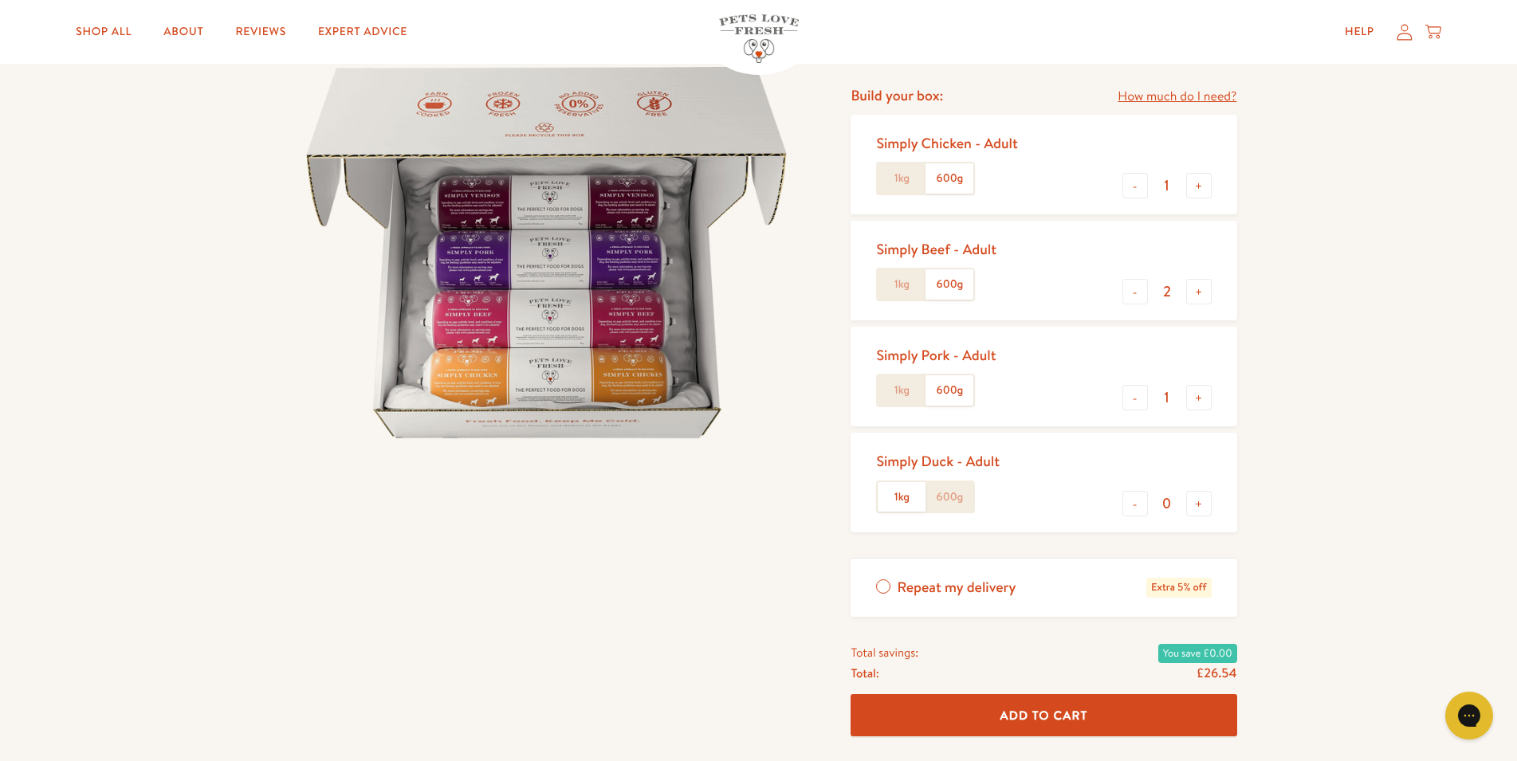
click at [891, 590] on label "Repeat my delivery Extra 5% off" at bounding box center [1044, 588] width 386 height 58
click at [0, 0] on input "Repeat my delivery Extra 5% off" at bounding box center [0, 0] width 0 height 0
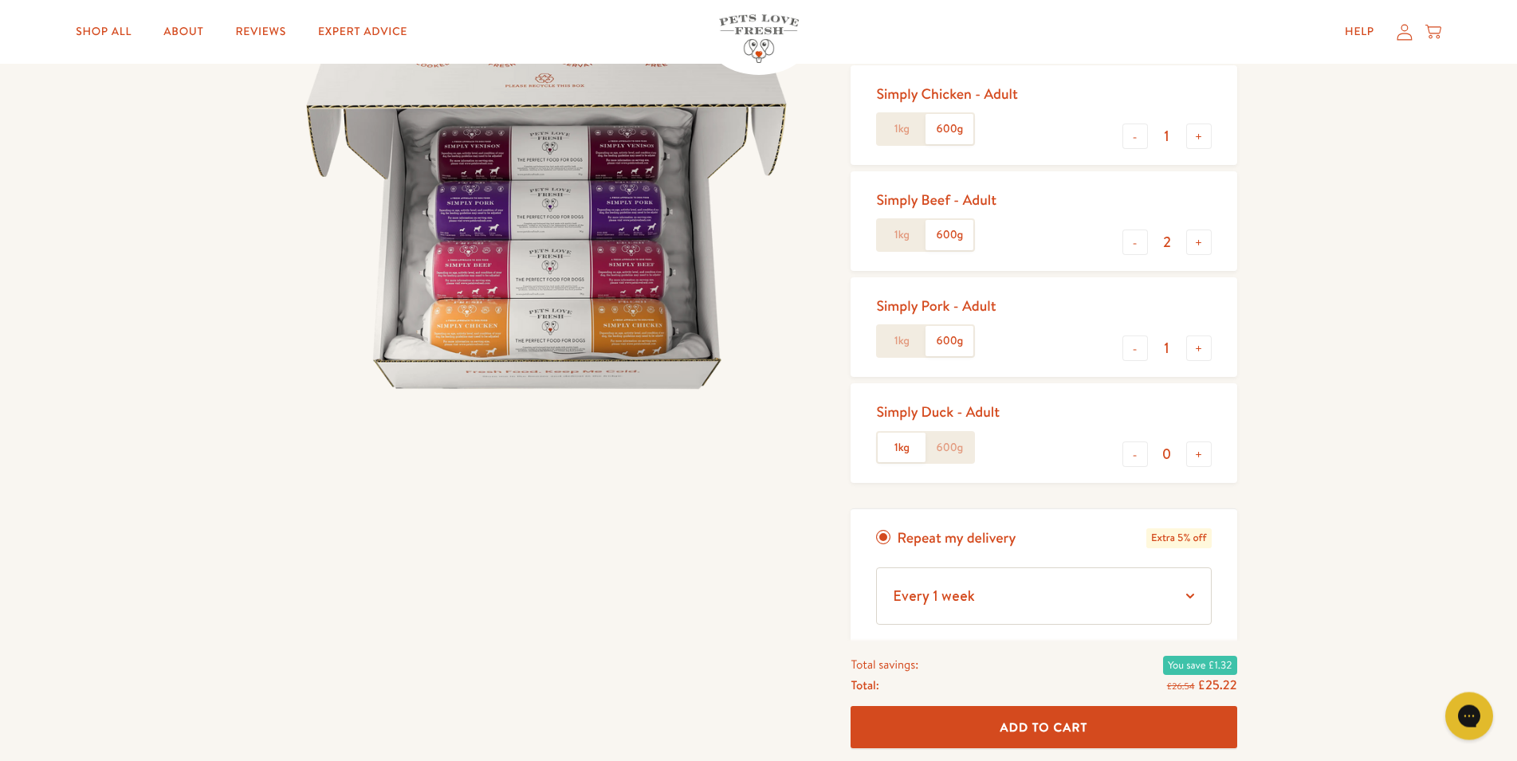
scroll to position [244, 0]
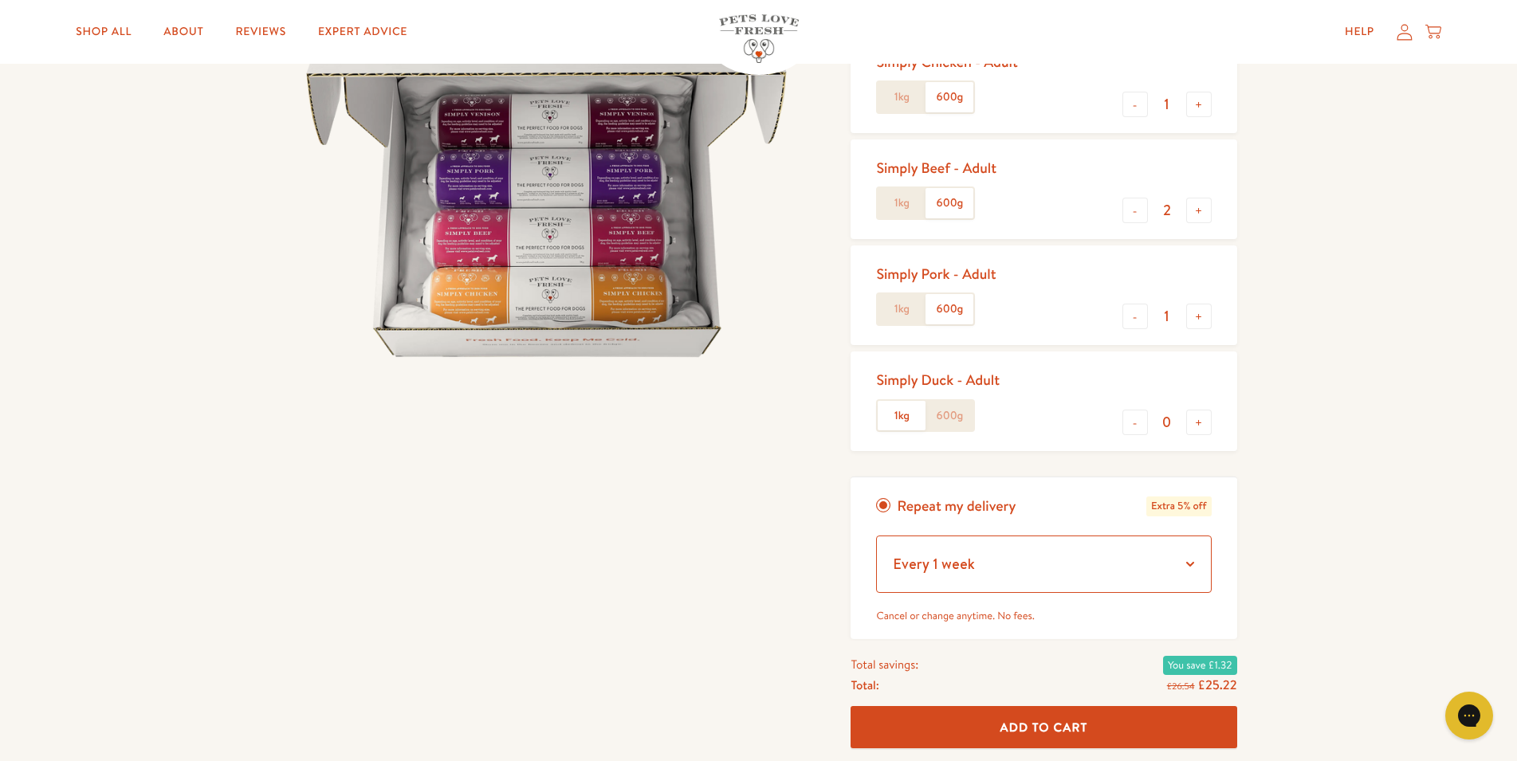
click at [876, 536] on select "Every 1 week Every 2 weeks Every 3 weeks Every 5 weeks Every 7 weeks Every 11 w…" at bounding box center [1043, 564] width 335 height 57
select select "Every 5 weeks"
click option "Every 5 weeks" at bounding box center [0, 0] width 0 height 0
drag, startPoint x: 694, startPoint y: 420, endPoint x: 744, endPoint y: 439, distance: 53.8
click at [706, 430] on img at bounding box center [547, 171] width 533 height 533
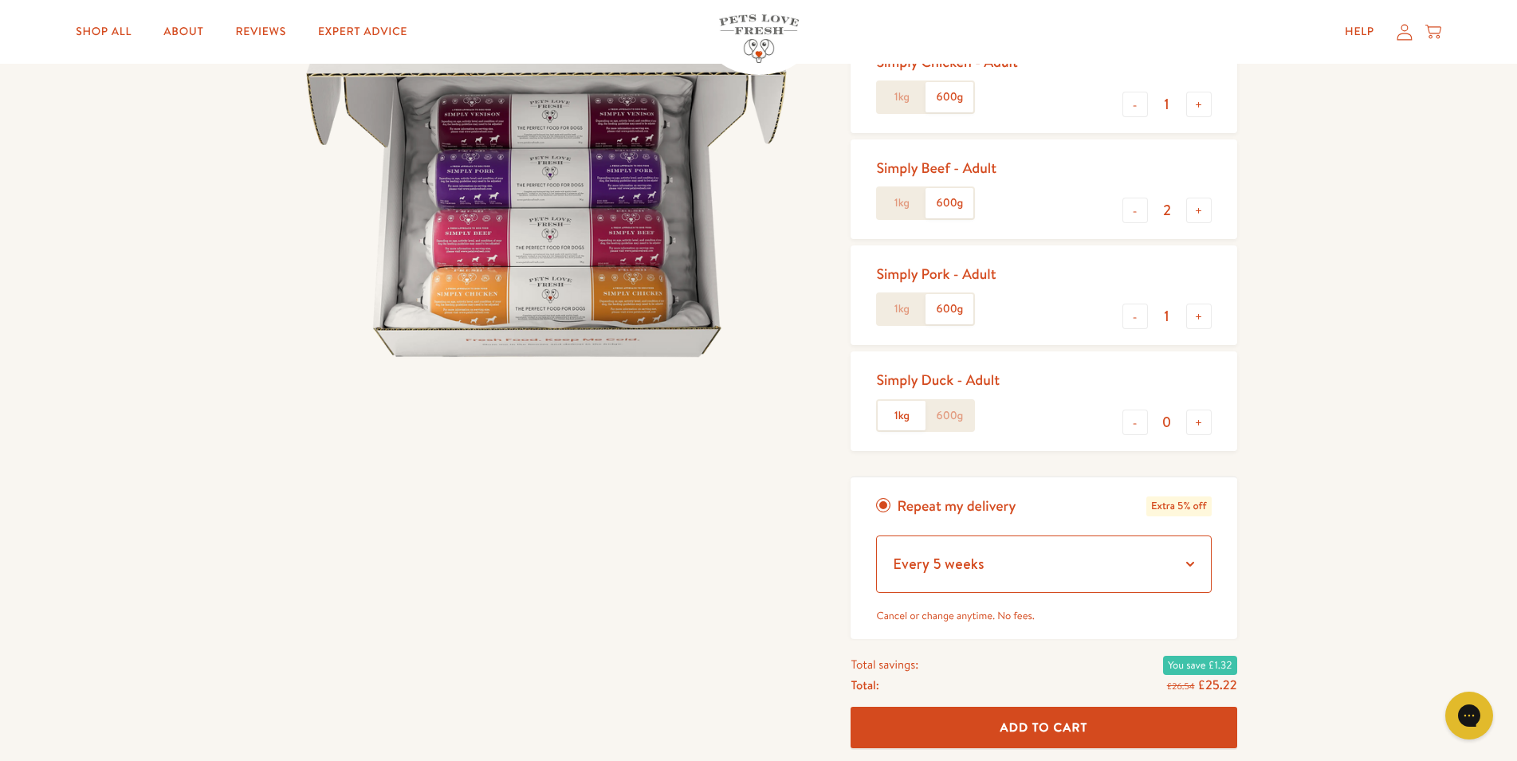
click at [876, 536] on select "Every 1 week Every 2 weeks Every 3 weeks Every 5 weeks Every 7 weeks Every 11 w…" at bounding box center [1043, 564] width 335 height 57
drag, startPoint x: 953, startPoint y: 562, endPoint x: 1377, endPoint y: 431, distance: 443.9
click at [1389, 431] on div "Pets Love Fresh - Adult Gently cooked, complete dog food, delivered frozen fres…" at bounding box center [758, 390] width 1517 height 1072
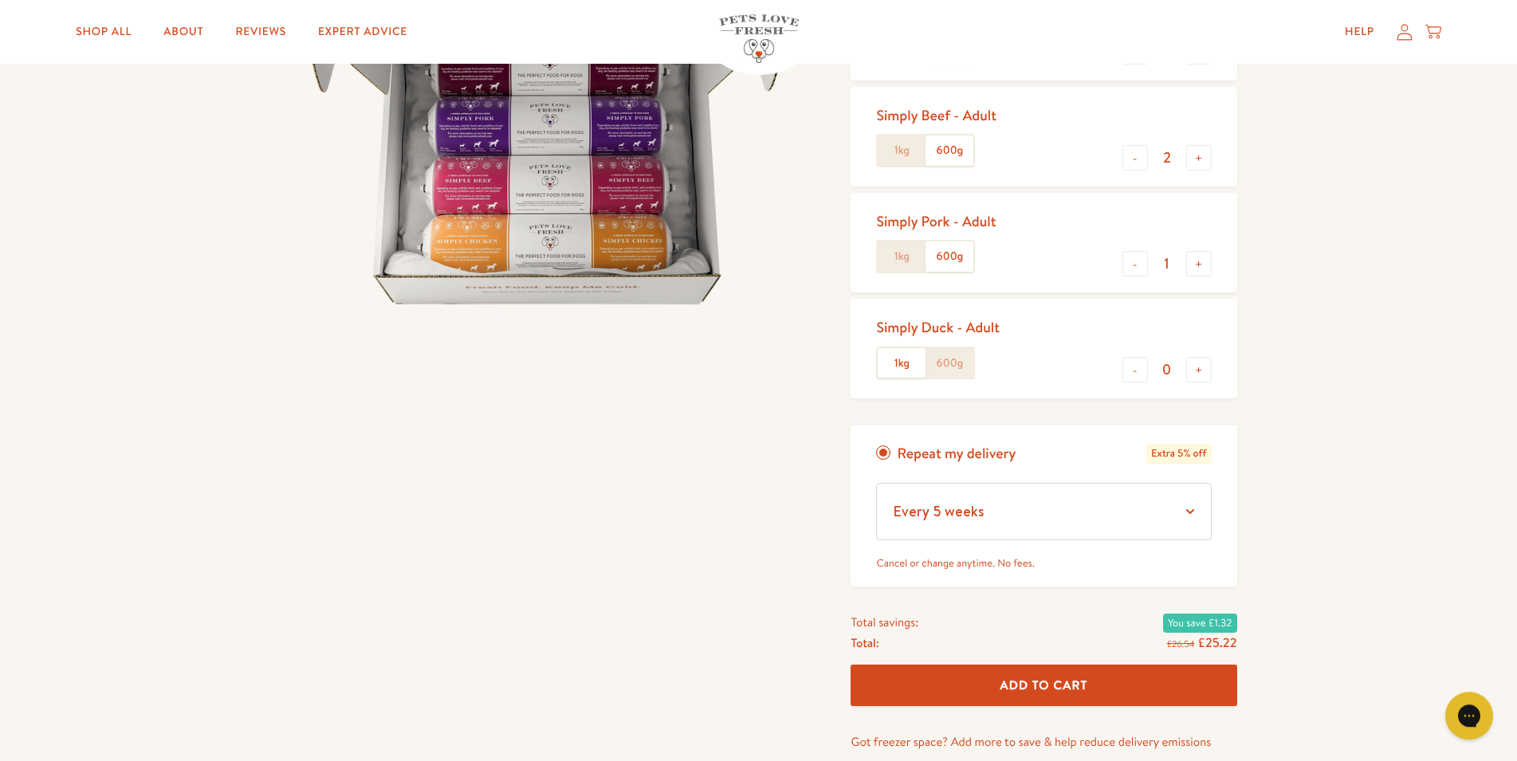
scroll to position [325, 0]
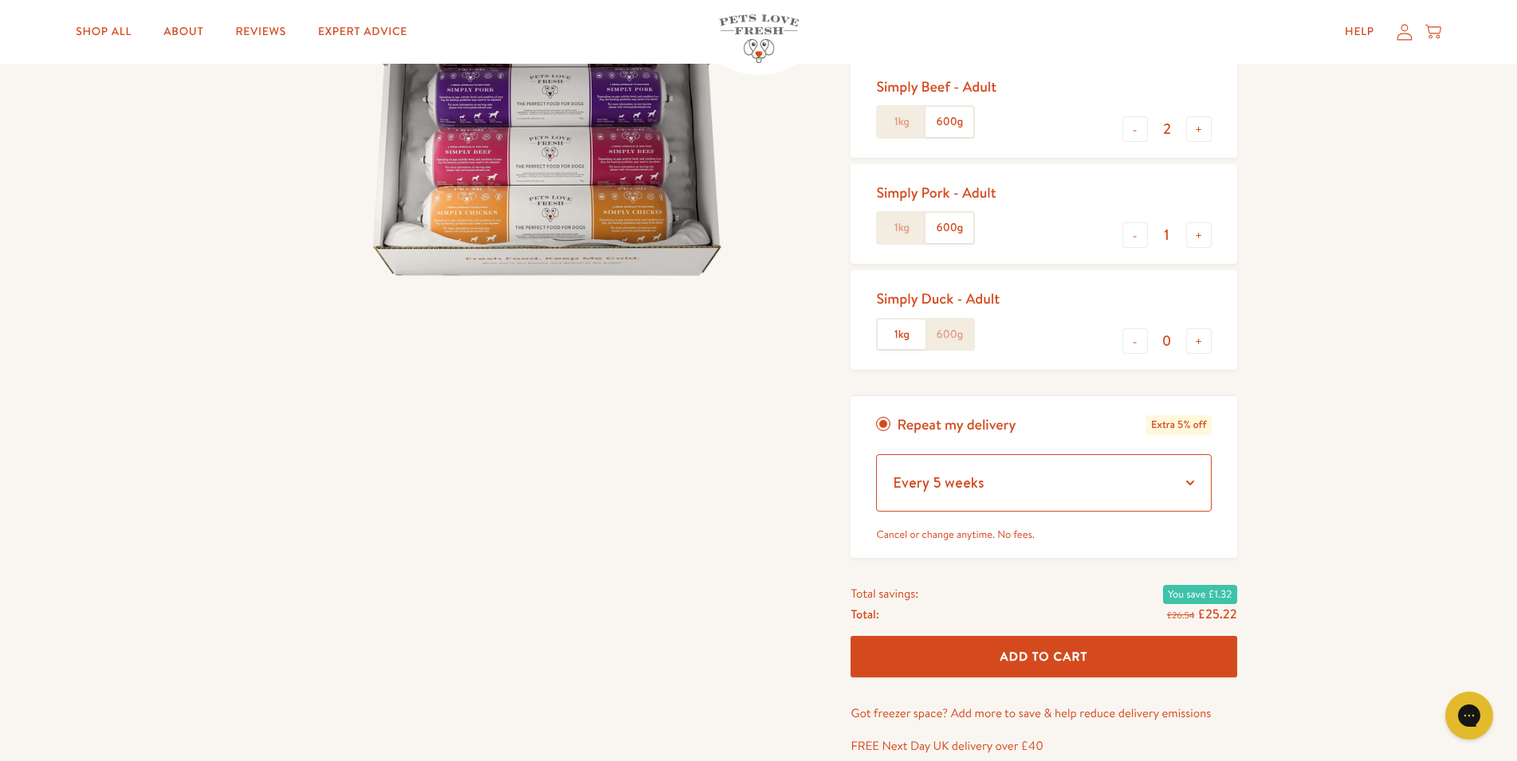
click at [876, 454] on select "Every 1 week Every 2 weeks Every 3 weeks Every 5 weeks Every 7 weeks Every 11 w…" at bounding box center [1043, 482] width 335 height 57
click option "Every 5 weeks" at bounding box center [0, 0] width 0 height 0
click at [1316, 539] on div "Pets Love Fresh - Adult Gently cooked, complete dog food, delivered frozen fres…" at bounding box center [758, 309] width 1517 height 1072
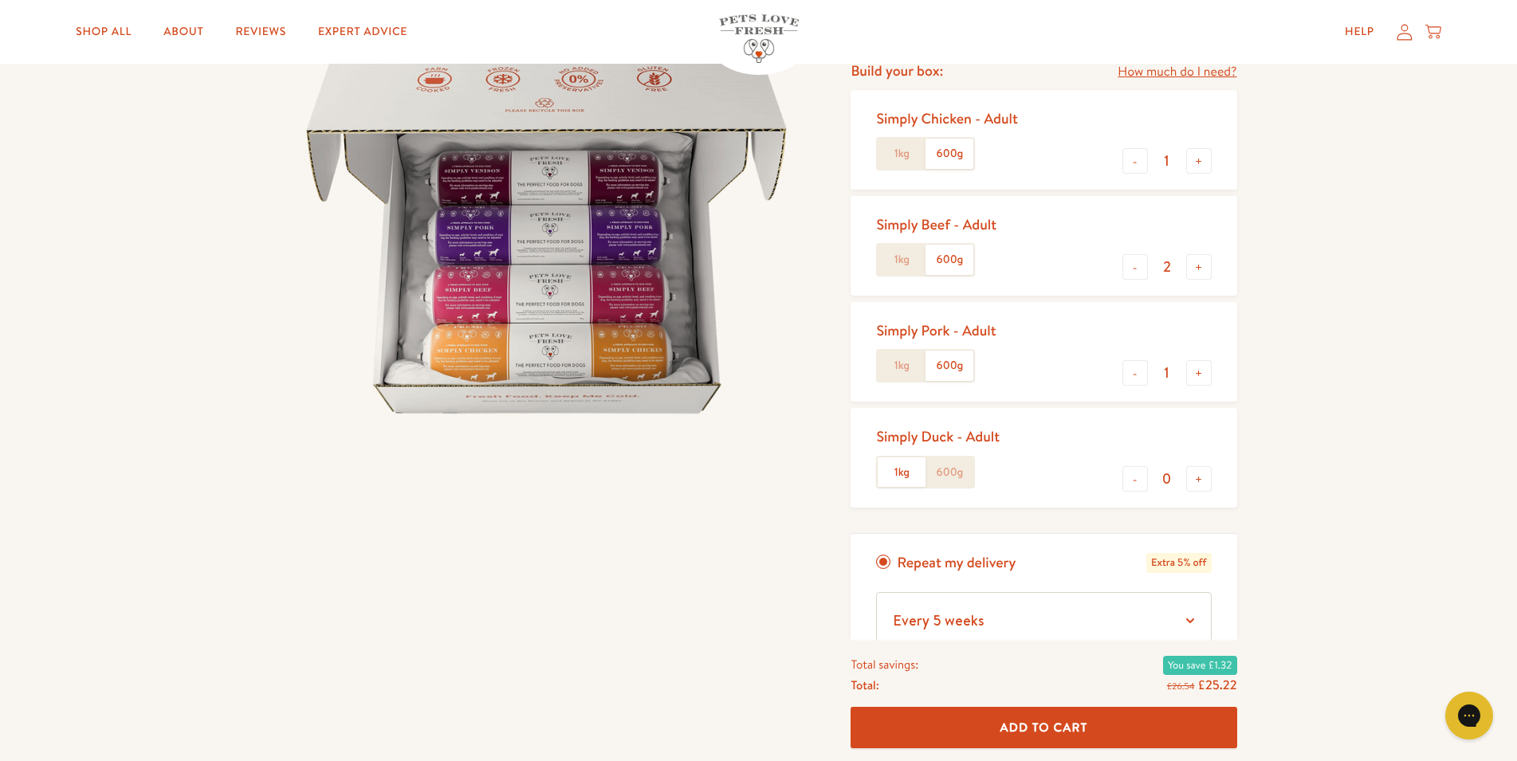
scroll to position [163, 0]
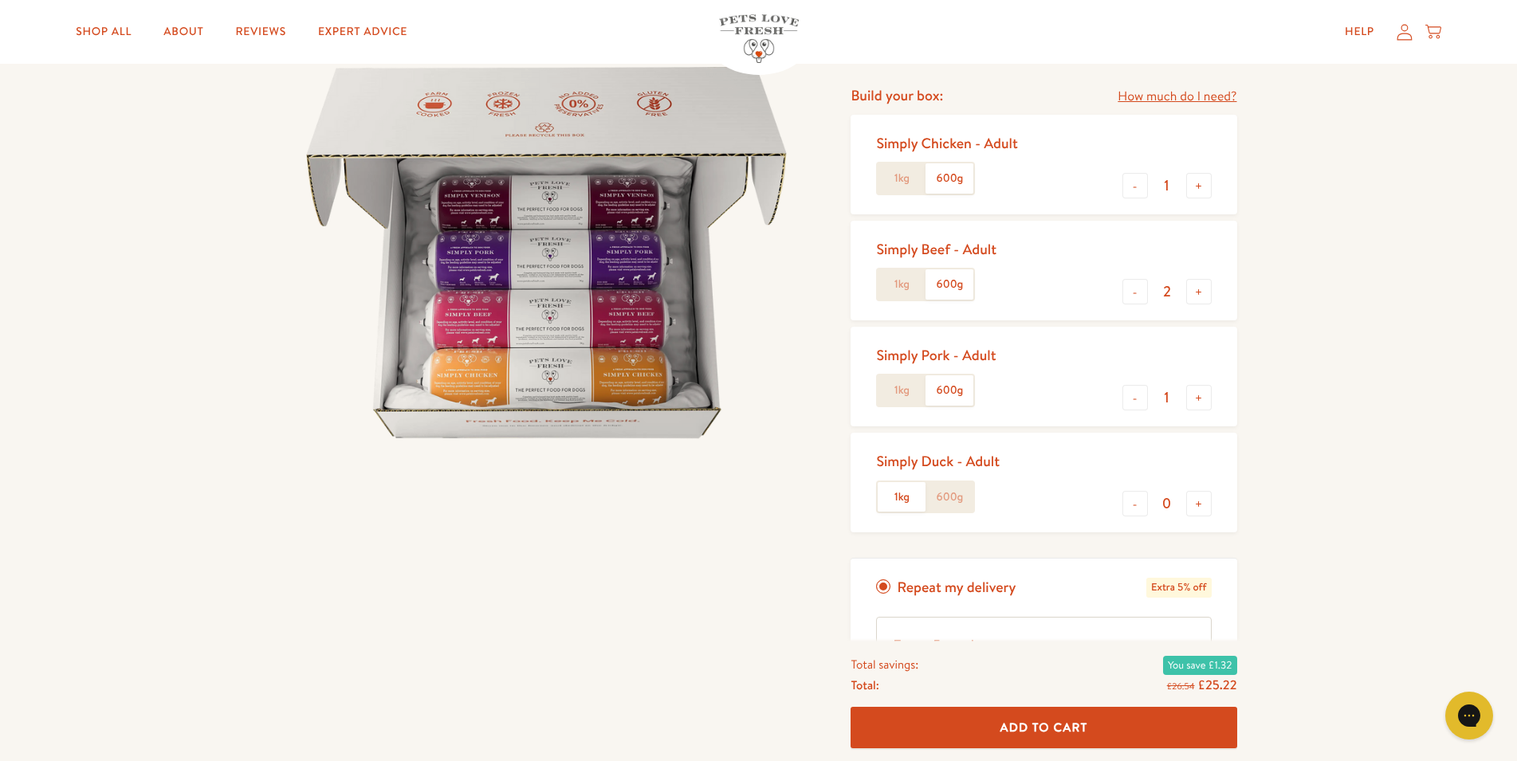
click at [1054, 726] on span "Add To Cart" at bounding box center [1045, 727] width 88 height 17
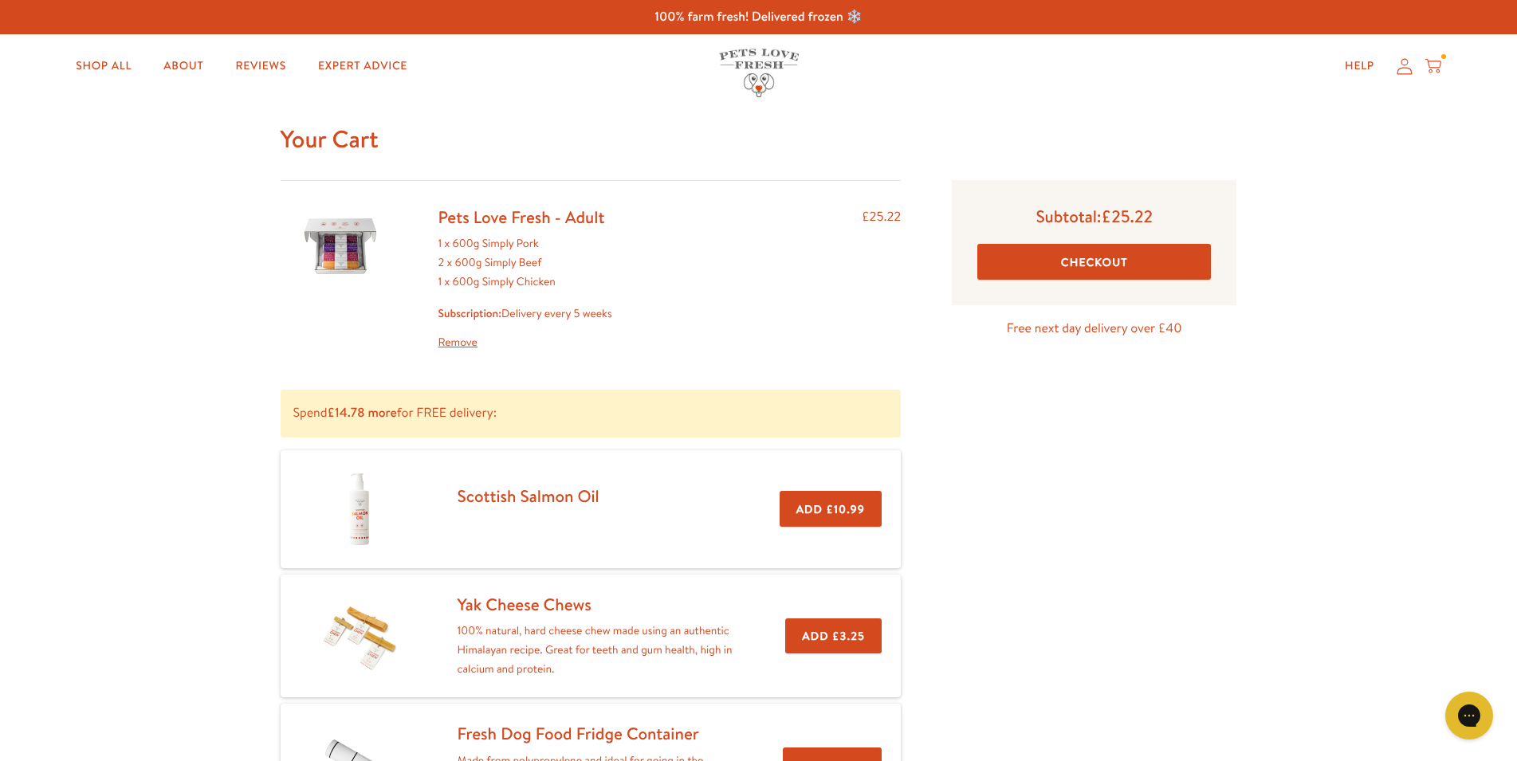
click at [1071, 268] on button "Checkout" at bounding box center [1095, 262] width 234 height 36
